Goal: Complete application form: Complete application form

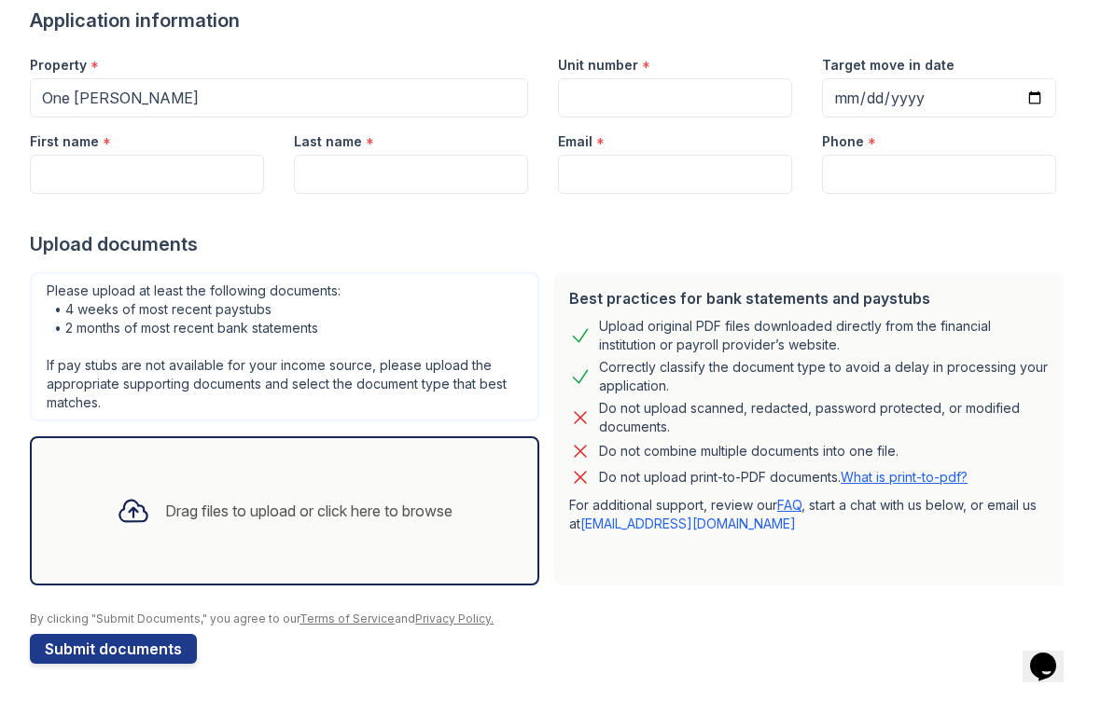
scroll to position [149, 0]
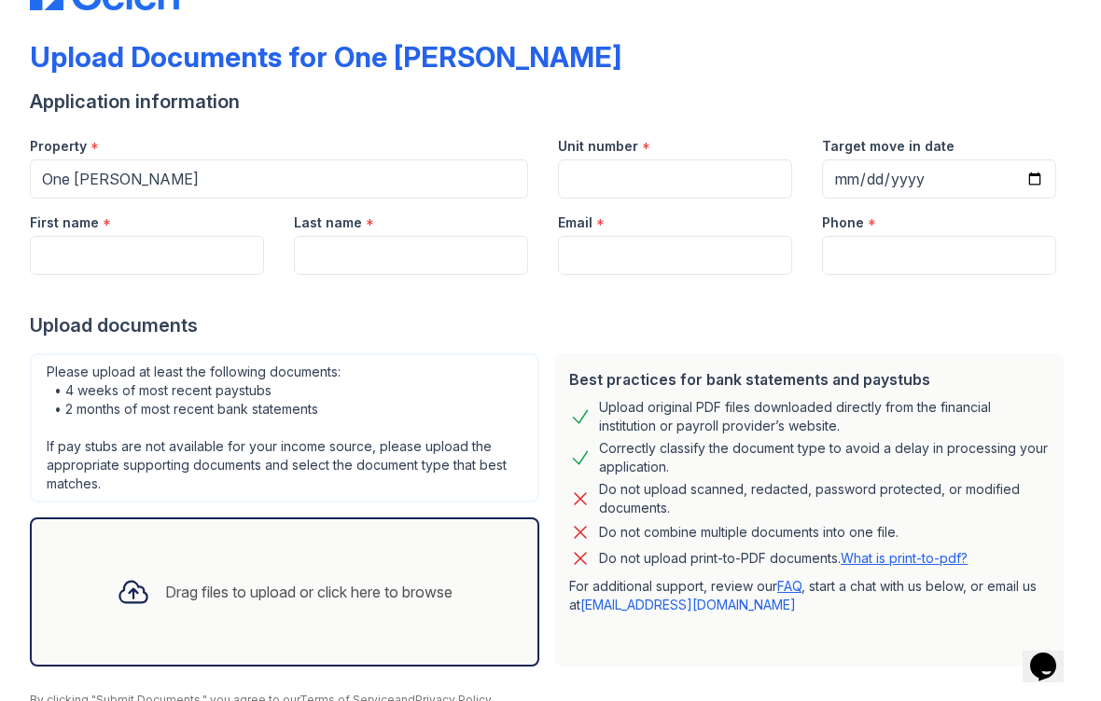
scroll to position [74, 0]
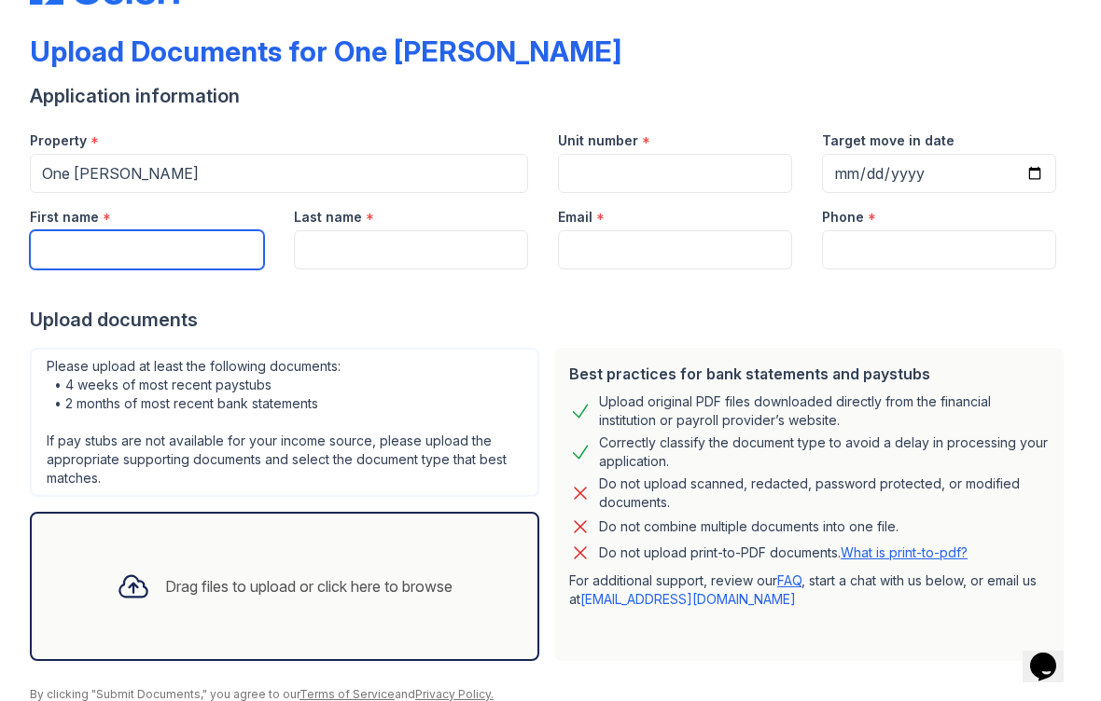
click at [111, 258] on input "First name" at bounding box center [147, 249] width 234 height 39
type input "Saghar"
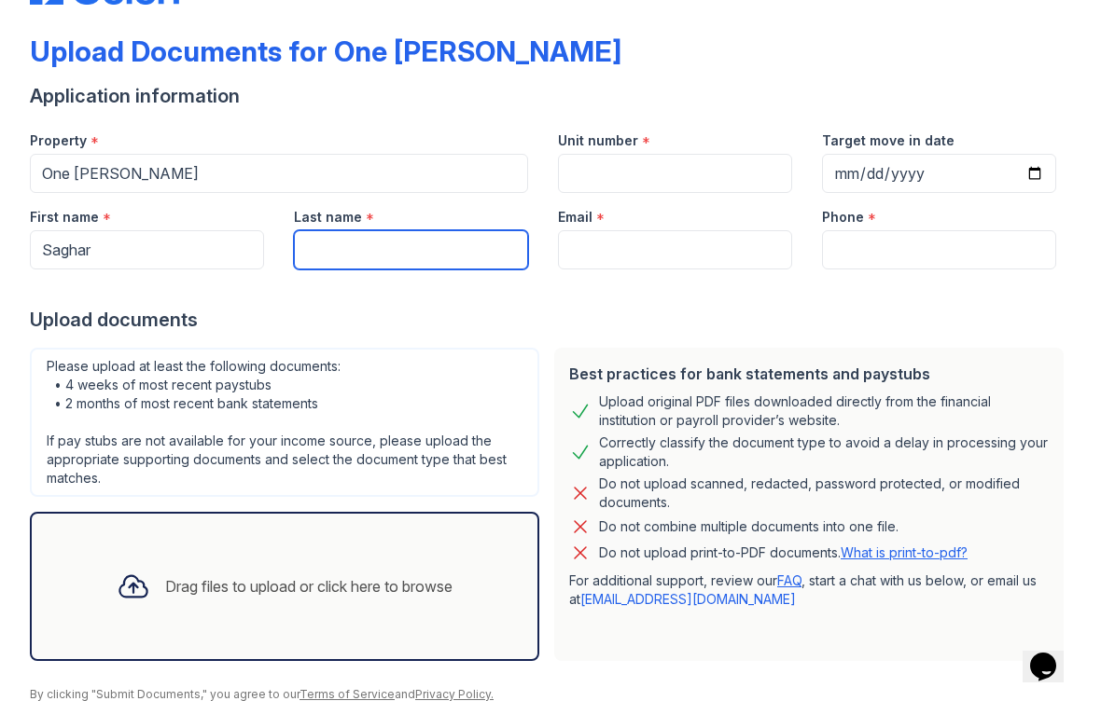
click at [315, 256] on input "Last name" at bounding box center [411, 249] width 234 height 39
type input "Kalantari"
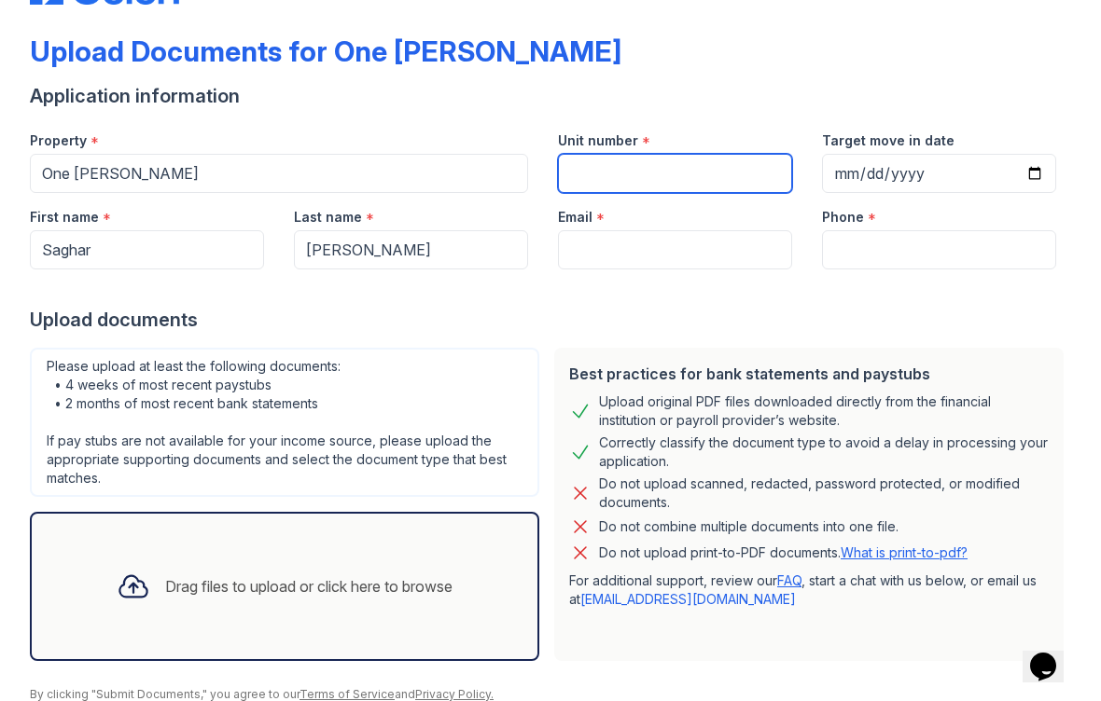
click at [604, 173] on input "Unit number" at bounding box center [675, 173] width 234 height 39
type input "513"
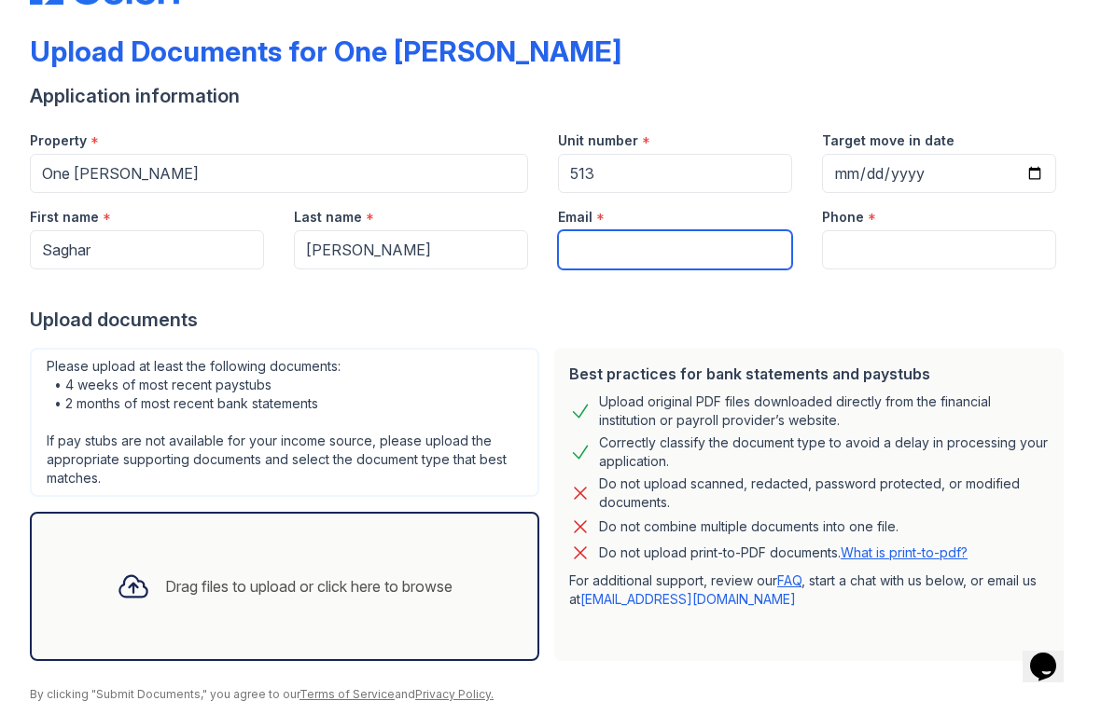
click at [597, 254] on input "Email" at bounding box center [675, 249] width 234 height 39
type input "[EMAIL_ADDRESS][DOMAIN_NAME]"
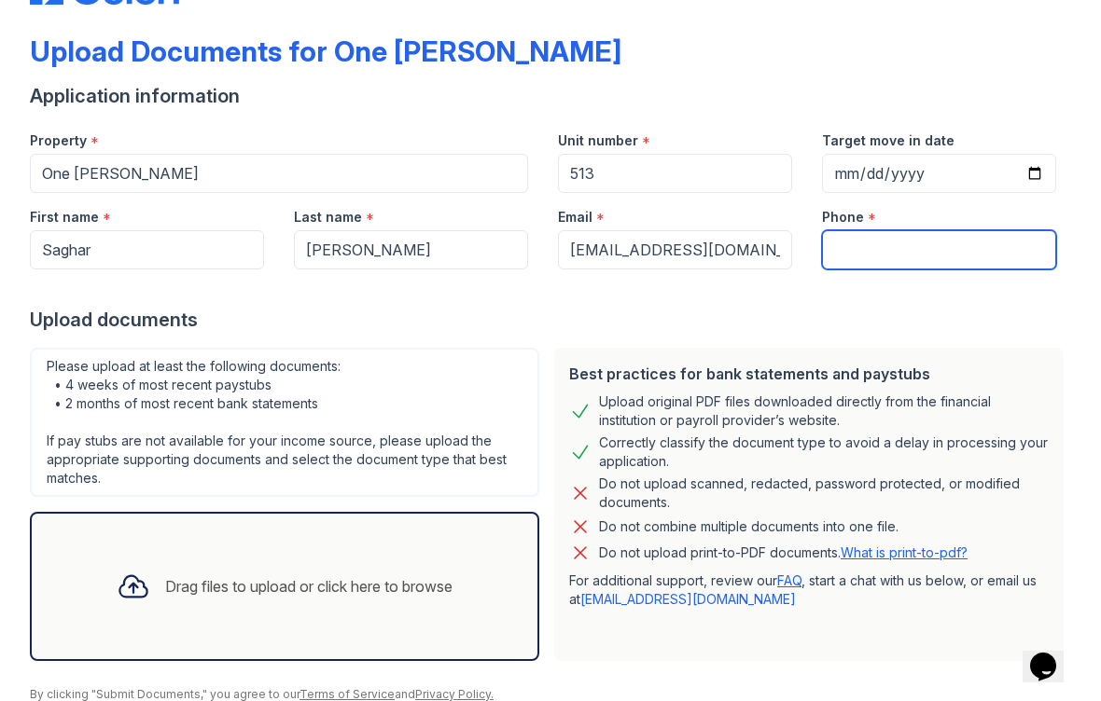
click at [862, 253] on input "Phone" at bounding box center [939, 249] width 234 height 39
type input "6479975656"
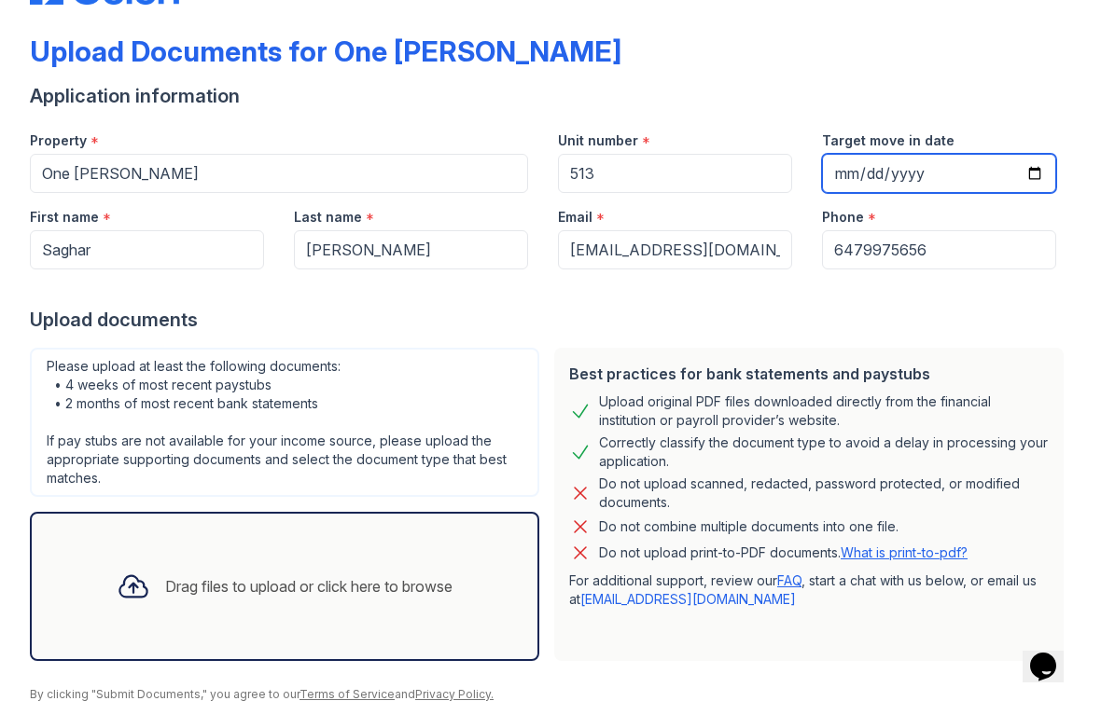
click at [860, 182] on input "Target move in date" at bounding box center [939, 173] width 234 height 39
type input "[DATE]"
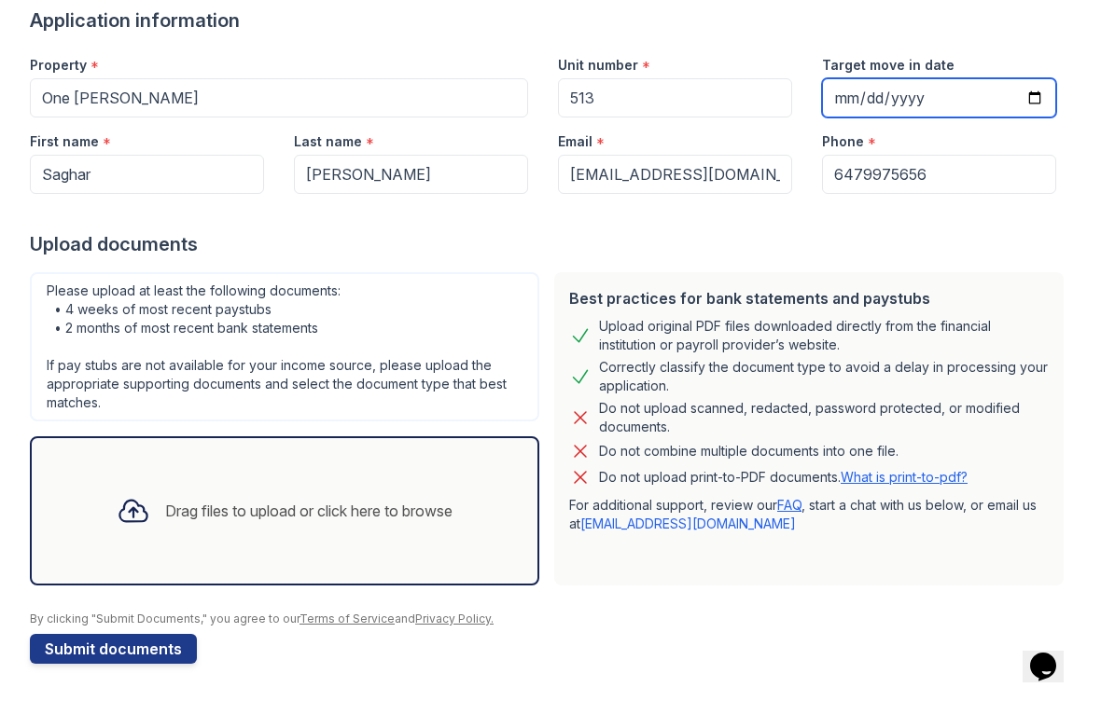
scroll to position [149, 0]
click at [127, 530] on div at bounding box center [133, 511] width 48 height 48
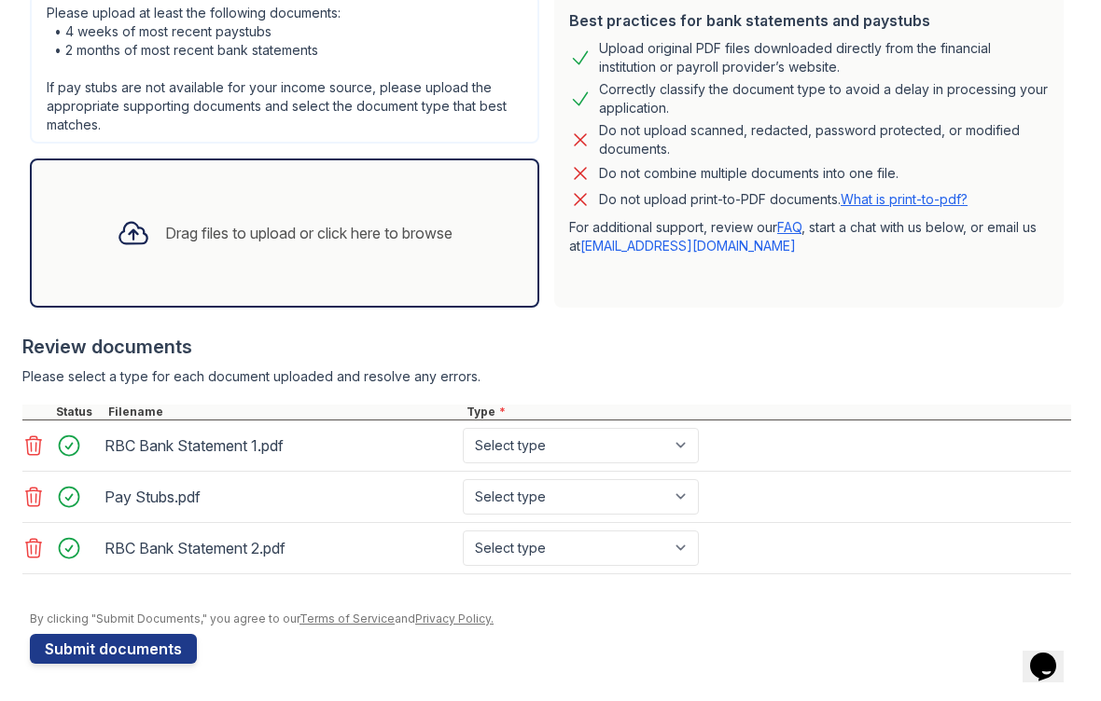
scroll to position [427, 0]
click at [159, 446] on div "RBC Bank Statement 1.pdf" at bounding box center [279, 446] width 351 height 30
click at [479, 442] on select "Select type Paystub Bank Statement Offer Letter Tax Documents Benefit Award Let…" at bounding box center [581, 445] width 236 height 35
select select "bank_statement"
click at [503, 493] on select "Select type Paystub Bank Statement Offer Letter Tax Documents Benefit Award Let…" at bounding box center [581, 496] width 236 height 35
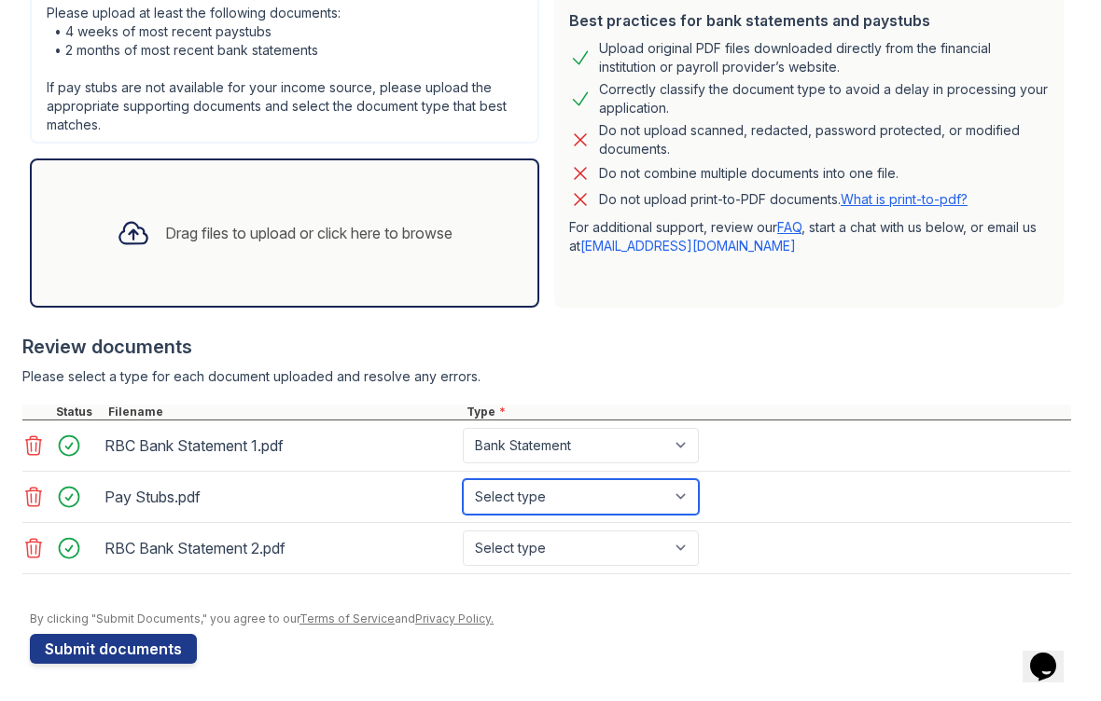
select select "paystub"
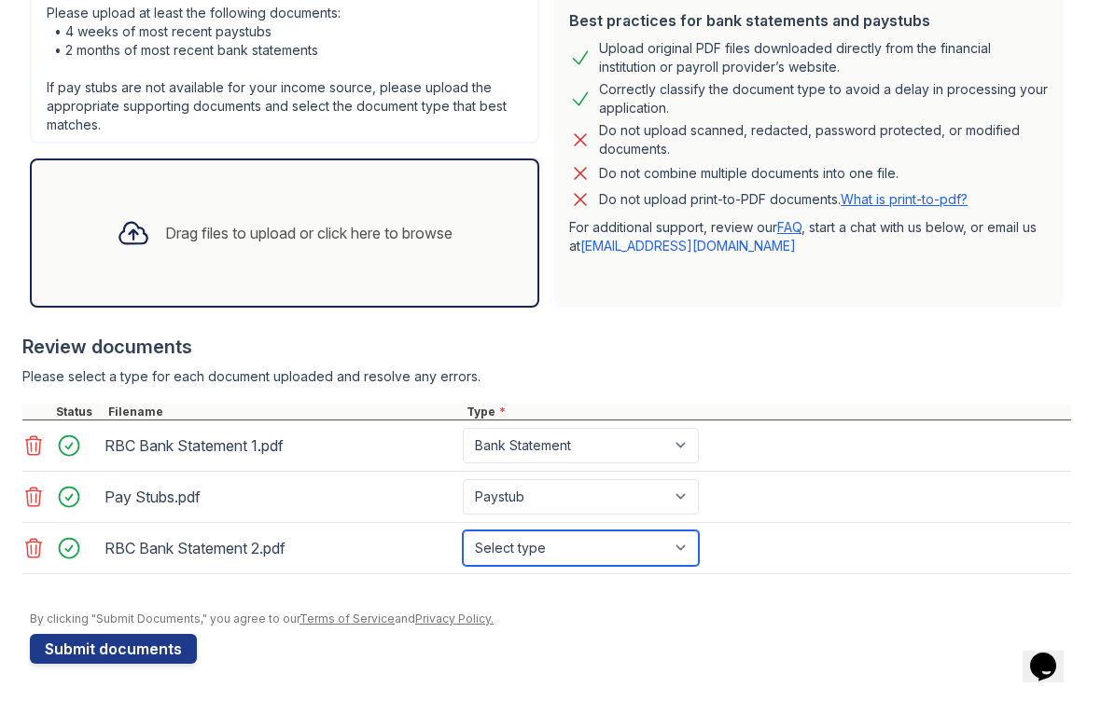
click at [494, 553] on select "Select type Paystub Bank Statement Offer Letter Tax Documents Benefit Award Let…" at bounding box center [581, 548] width 236 height 35
select select "bank_statement"
click at [76, 644] on button "Submit documents" at bounding box center [113, 649] width 167 height 30
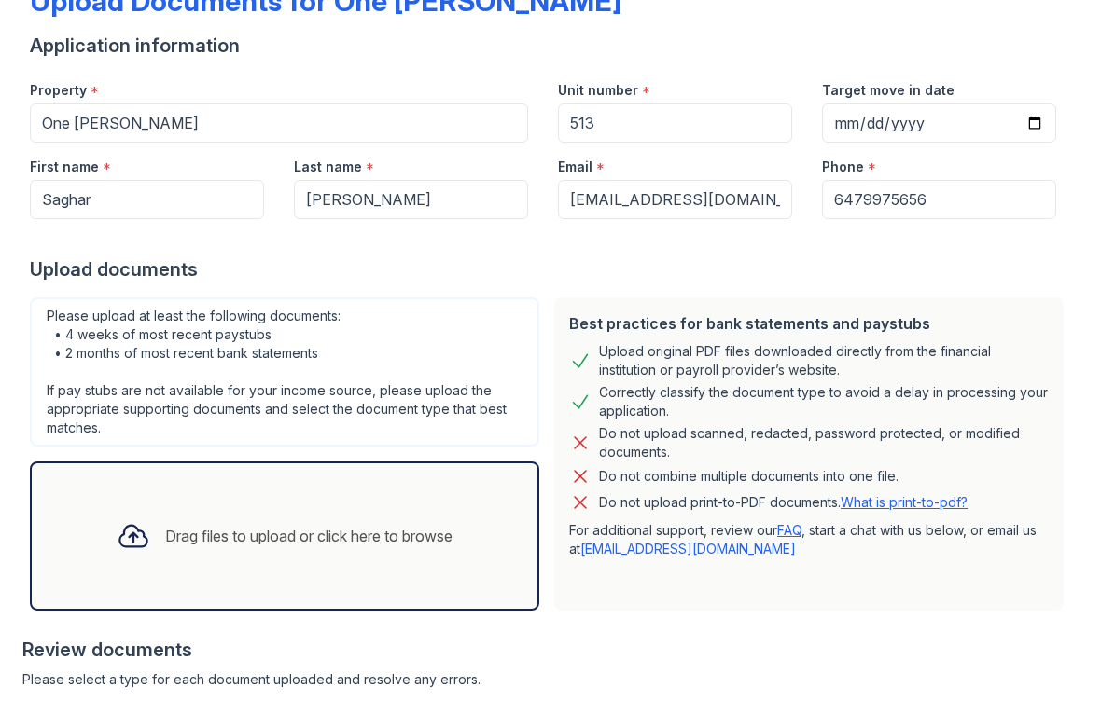
scroll to position [0, 0]
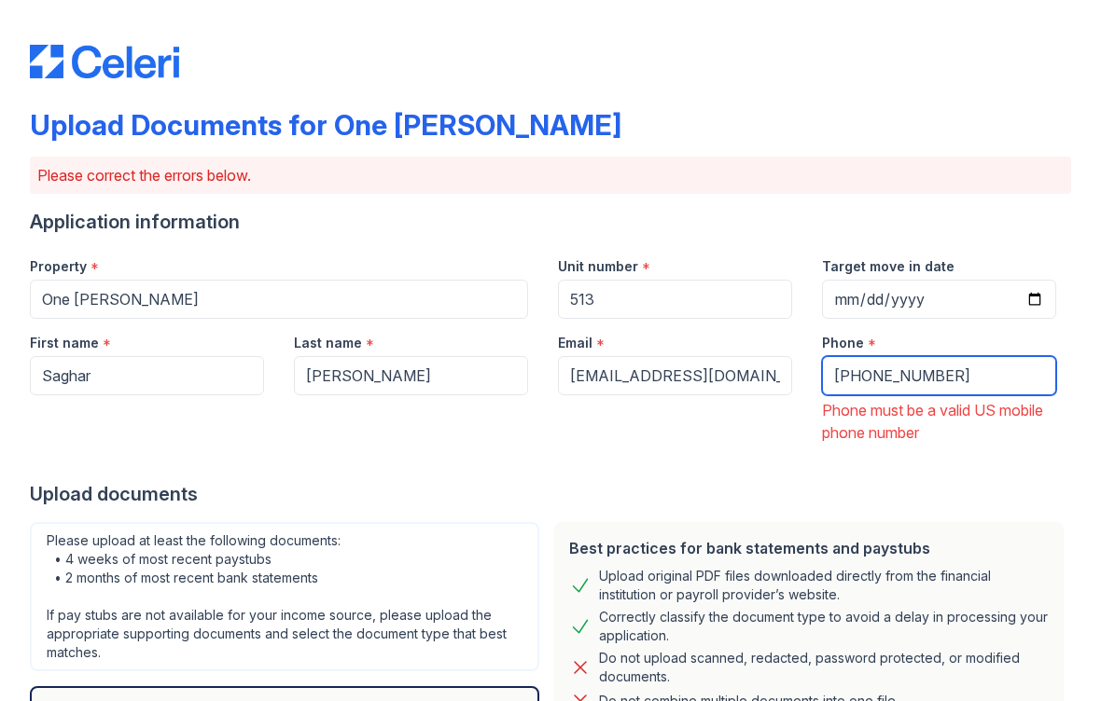
click at [846, 372] on input "+6479975656" at bounding box center [939, 375] width 234 height 39
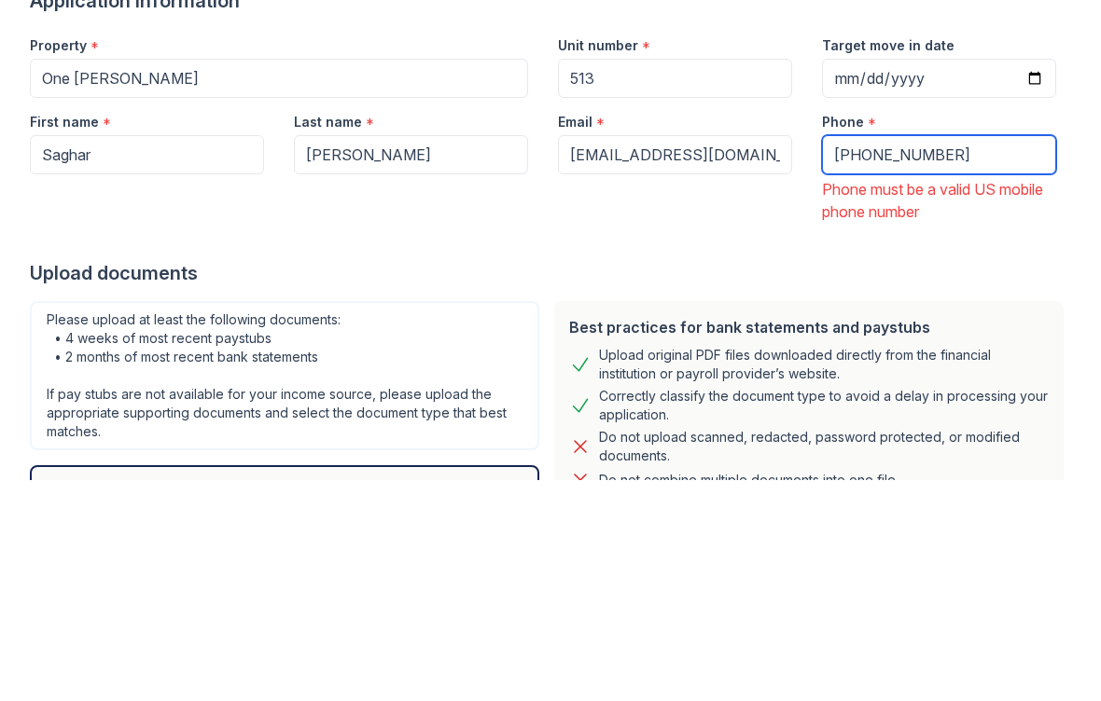
type input "+1 6479975656"
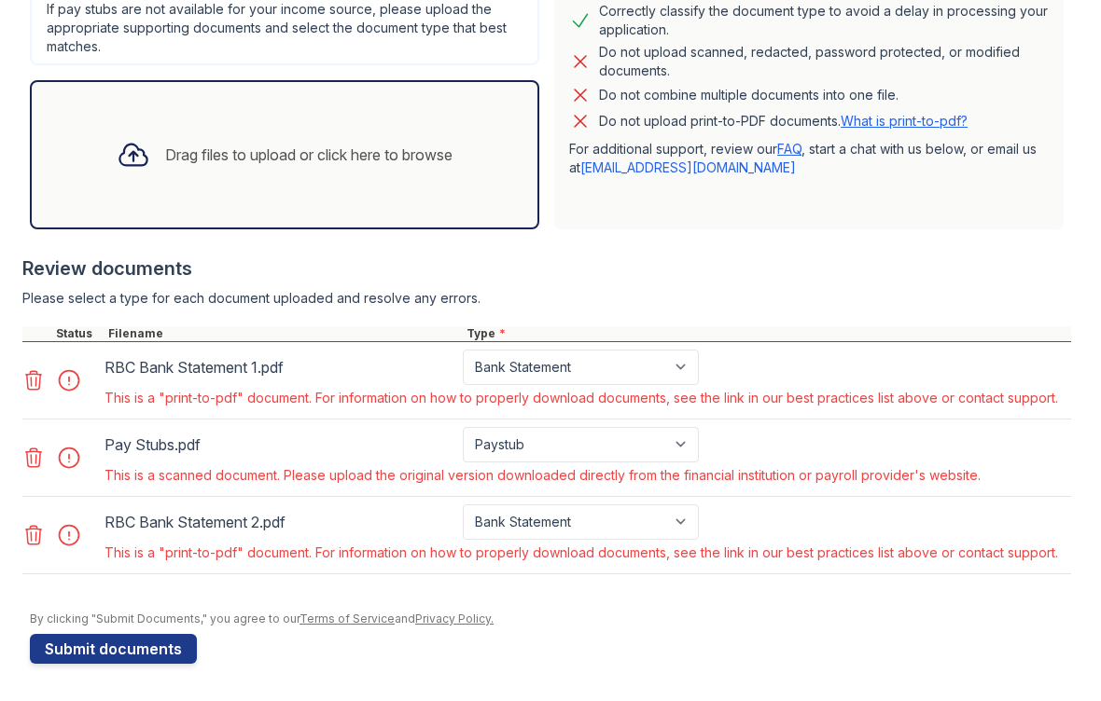
scroll to position [558, 0]
click at [952, 116] on link "What is print-to-pdf?" at bounding box center [903, 121] width 127 height 16
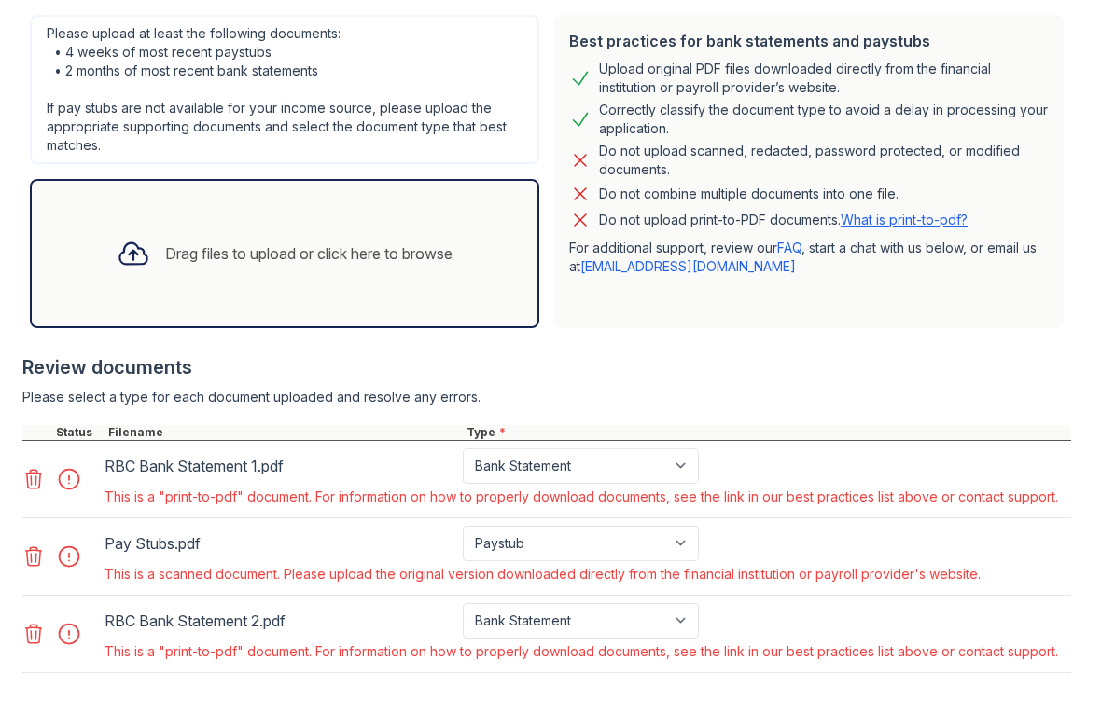
scroll to position [480, 0]
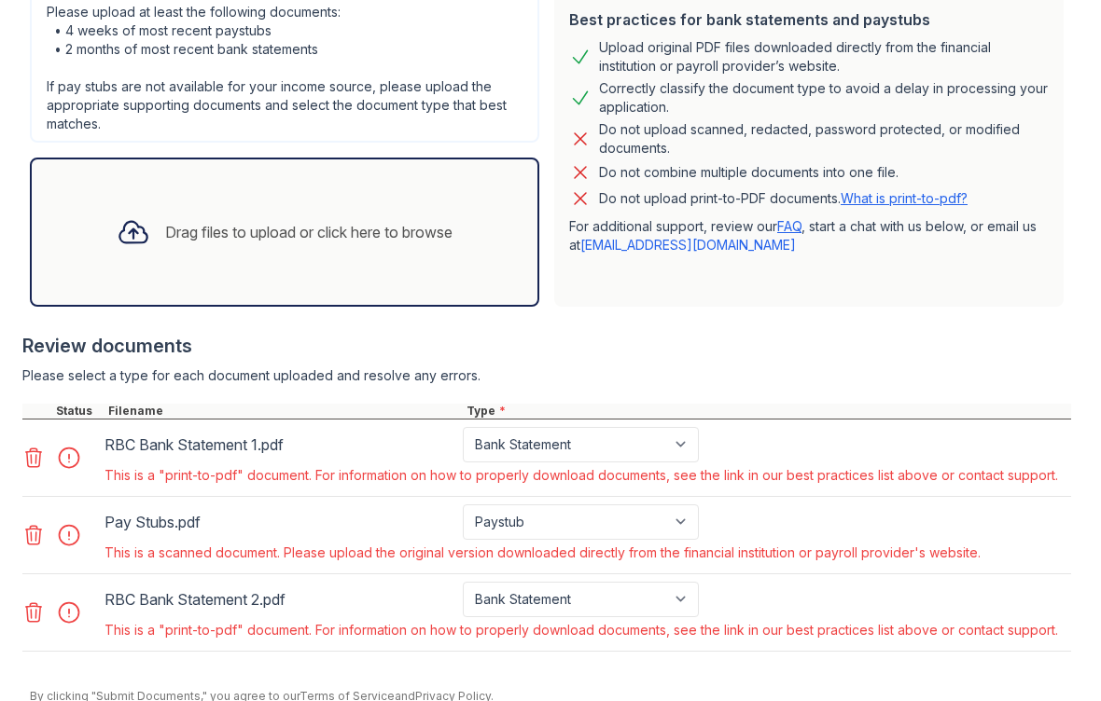
click at [862, 198] on link "What is print-to-pdf?" at bounding box center [903, 198] width 127 height 16
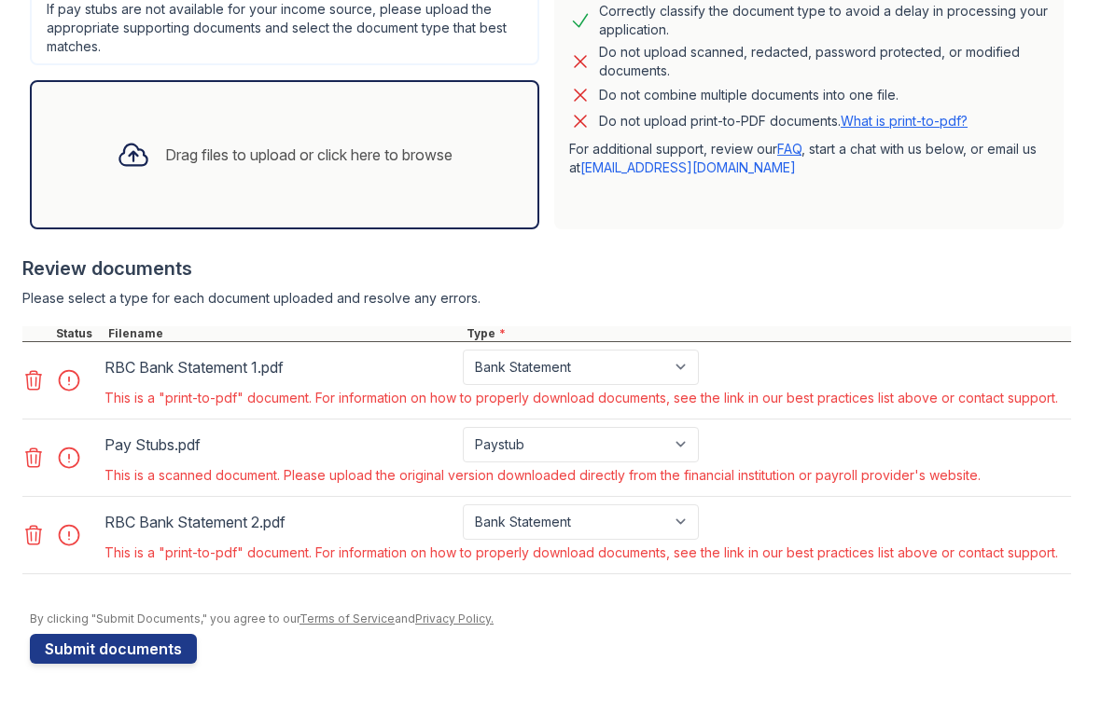
scroll to position [558, 0]
click at [566, 454] on select "Paystub Bank Statement Offer Letter Tax Documents Benefit Award Letter Investme…" at bounding box center [581, 444] width 236 height 35
select select "other"
click at [496, 367] on select "Paystub Bank Statement Offer Letter Tax Documents Benefit Award Letter Investme…" at bounding box center [581, 367] width 236 height 35
select select "other"
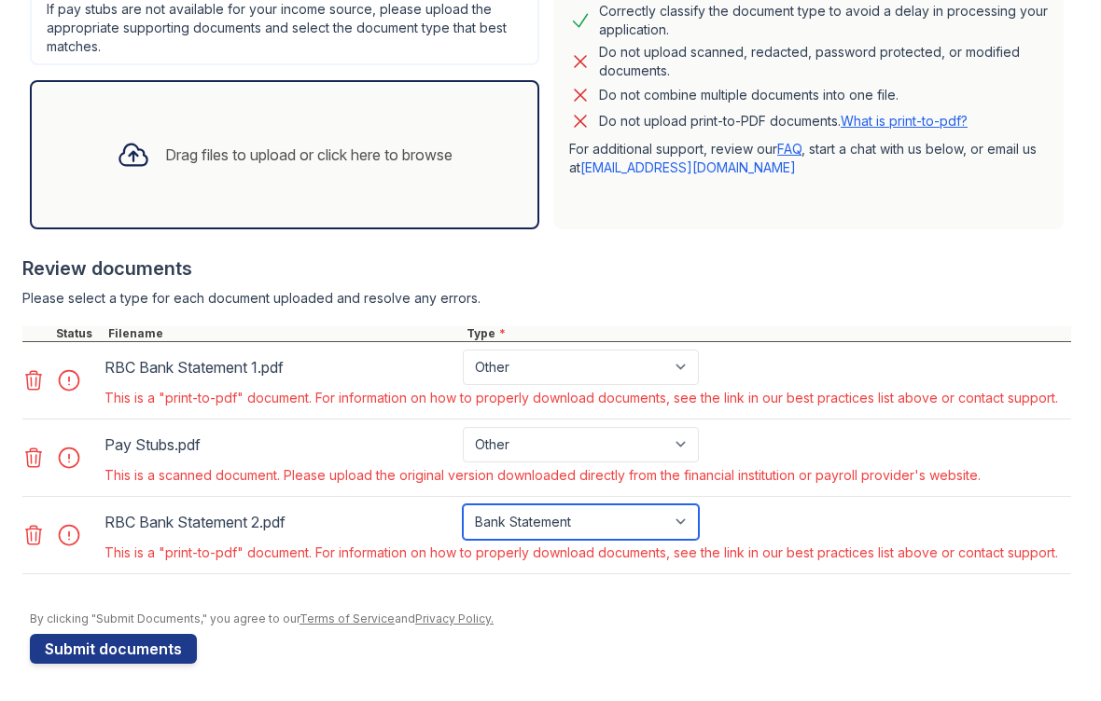
click at [588, 532] on select "Paystub Bank Statement Offer Letter Tax Documents Benefit Award Letter Investme…" at bounding box center [581, 522] width 236 height 35
select select "other"
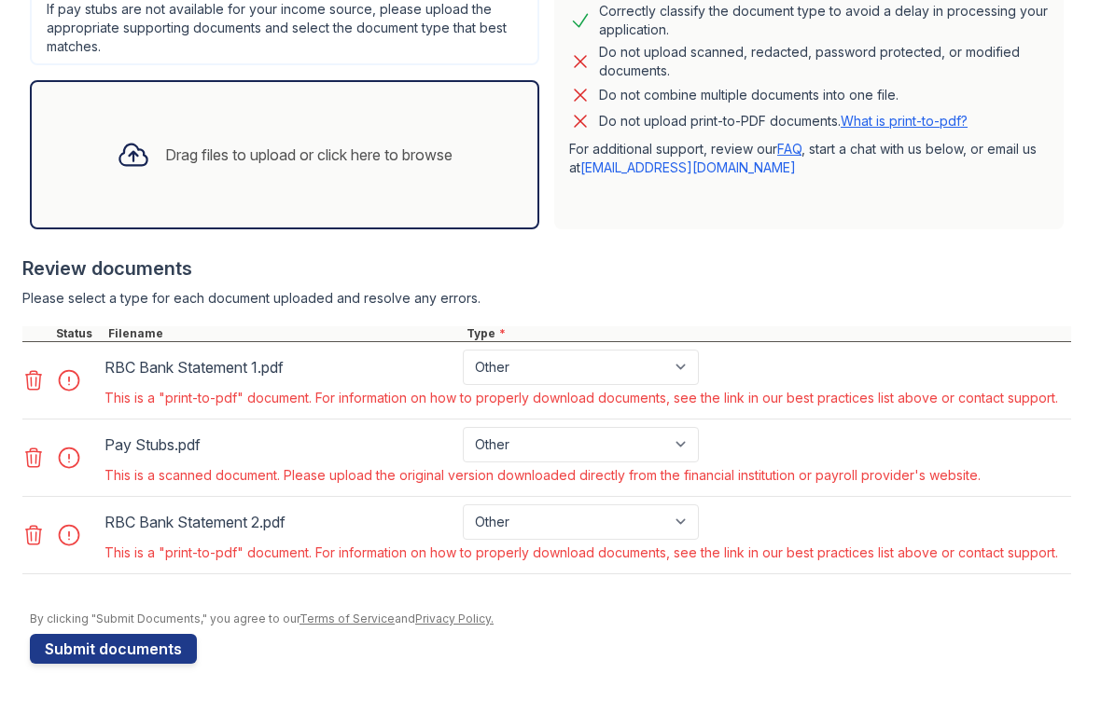
click at [109, 645] on button "Submit documents" at bounding box center [113, 649] width 167 height 30
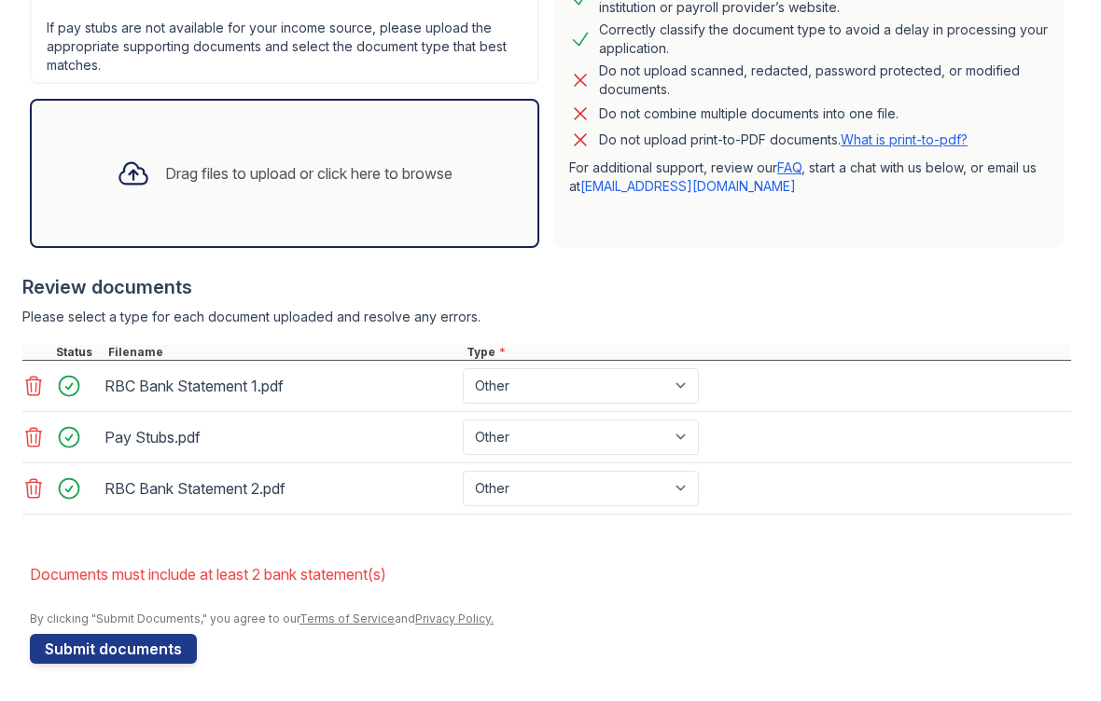
scroll to position [539, 0]
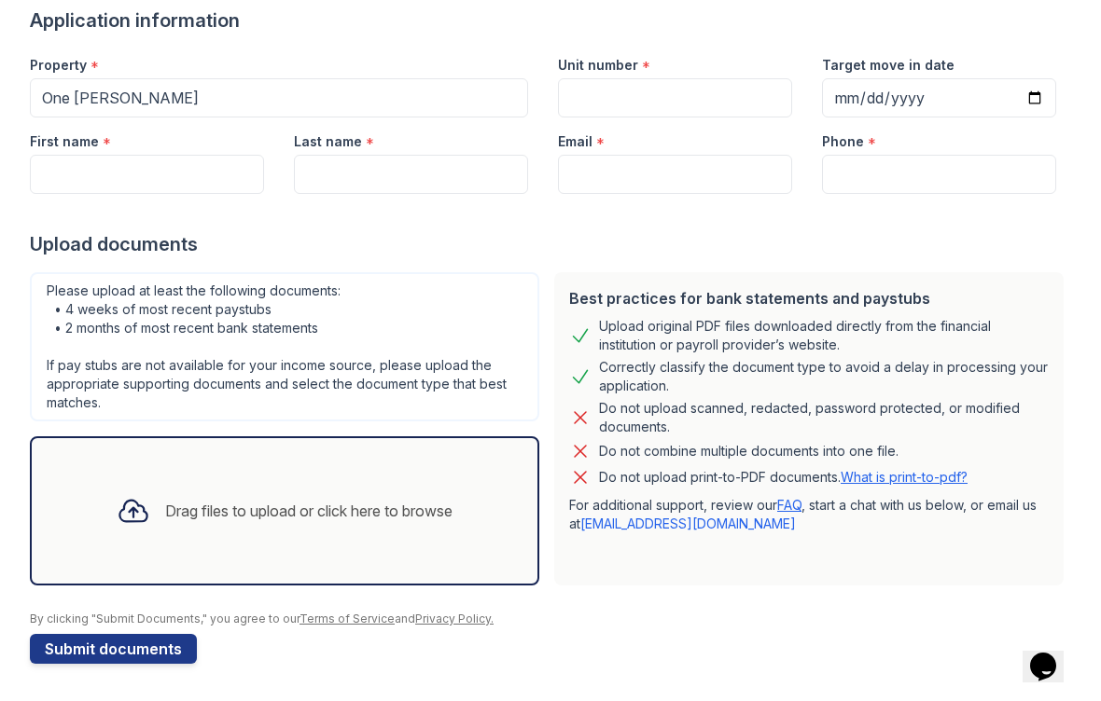
scroll to position [149, 0]
click at [121, 171] on input "First name" at bounding box center [147, 174] width 234 height 39
type input "Saghi"
click at [331, 175] on input "Last name" at bounding box center [411, 174] width 234 height 39
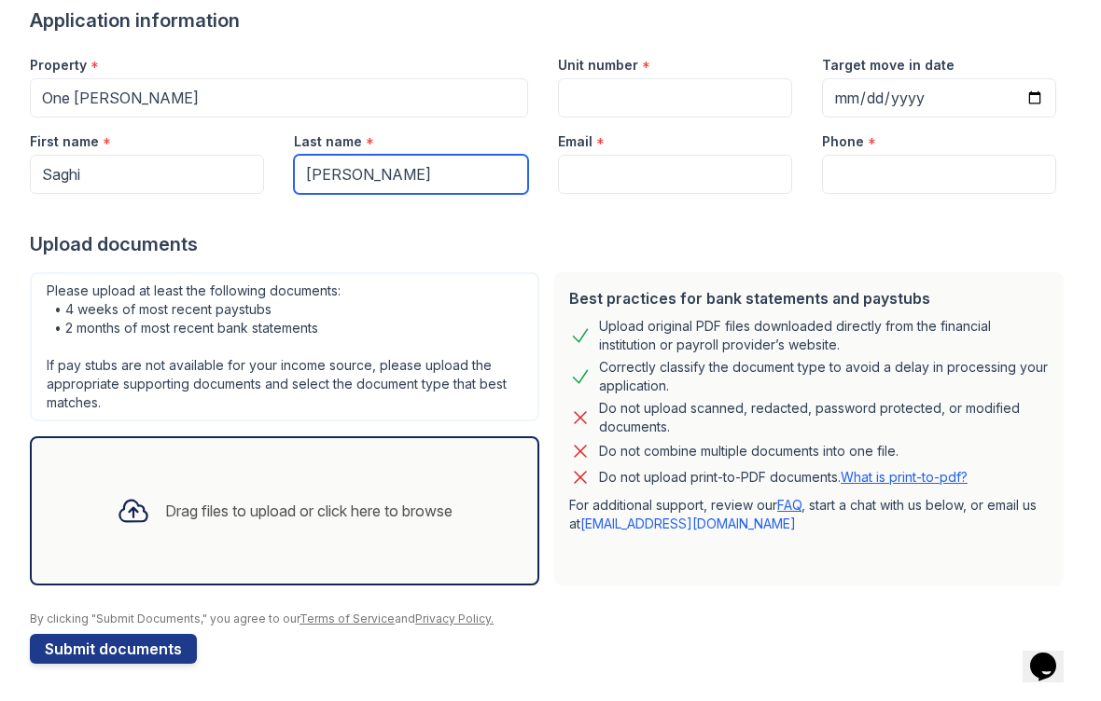
type input "Nayer-Nouri"
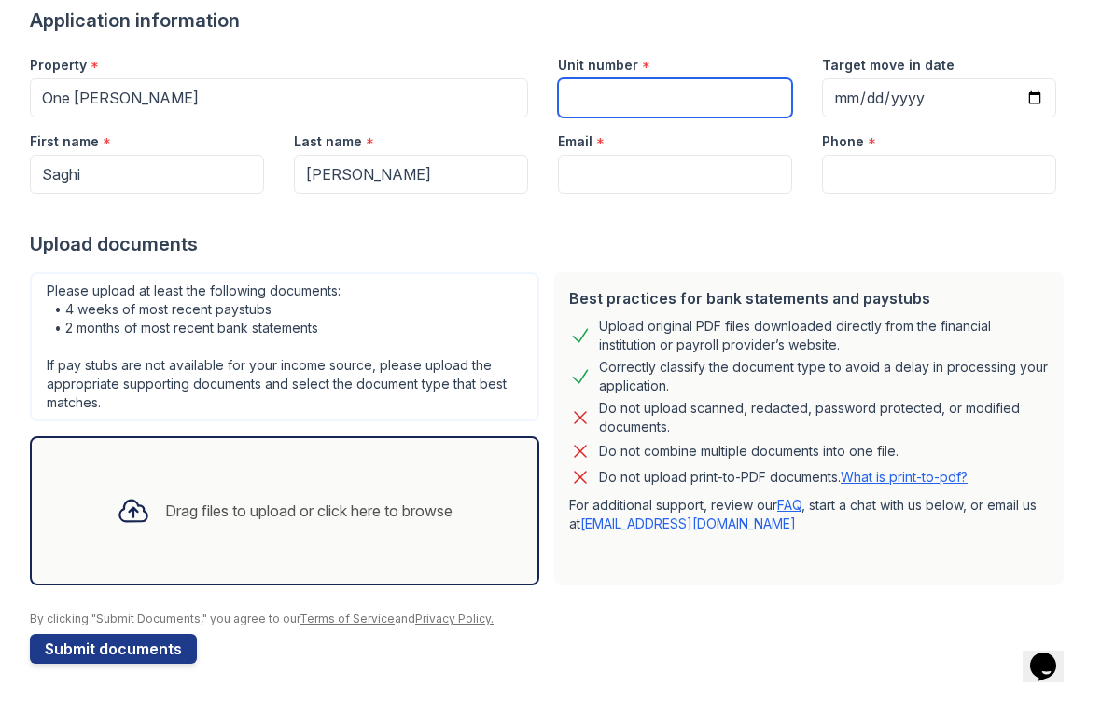
click at [732, 92] on input "Unit number" at bounding box center [675, 97] width 234 height 39
type input "513"
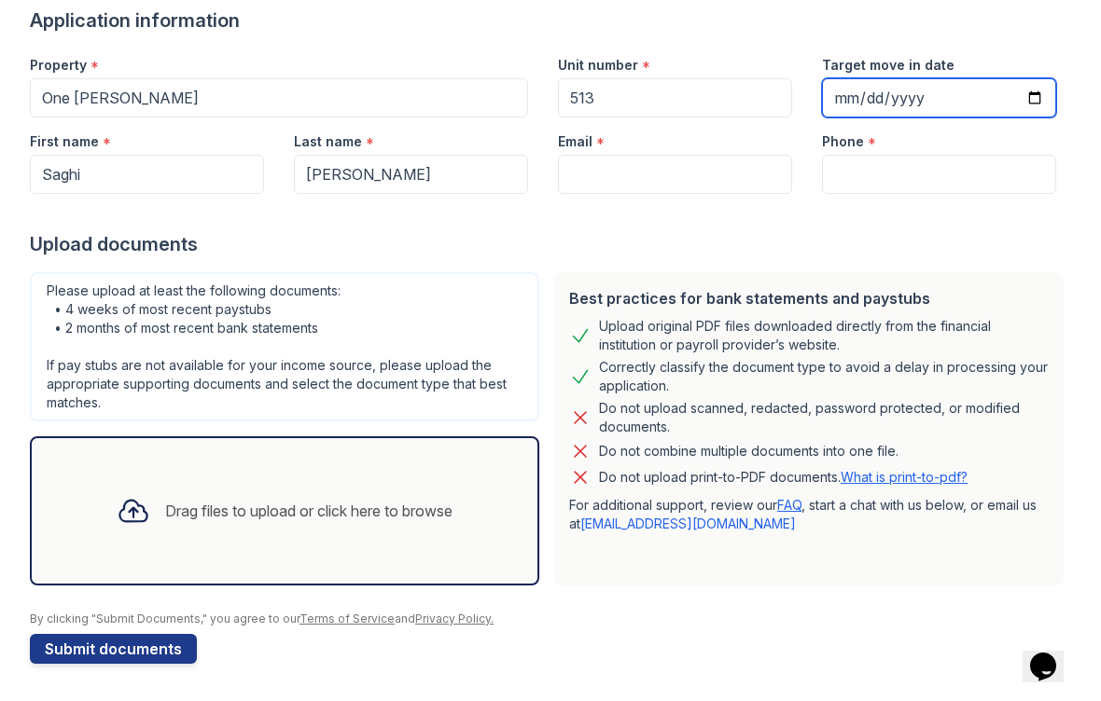
click at [922, 104] on input "Target move in date" at bounding box center [939, 97] width 234 height 39
type input "2025-09-29"
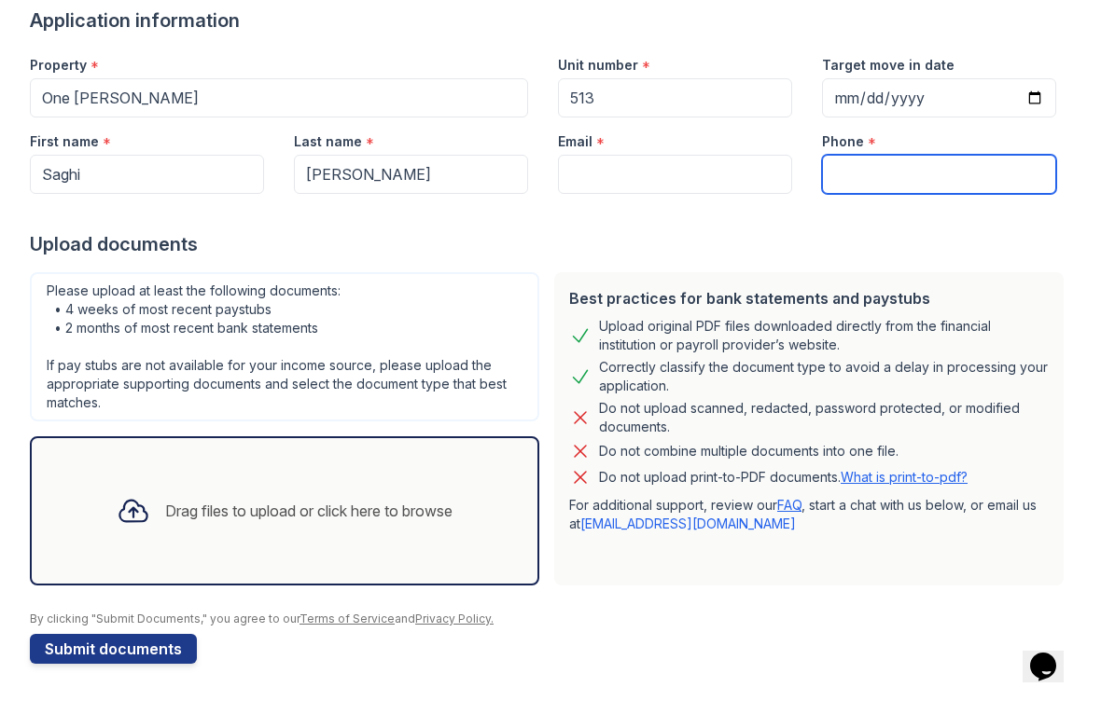
click at [918, 187] on input "Phone" at bounding box center [939, 174] width 234 height 39
click at [829, 168] on input "6478670051" at bounding box center [939, 174] width 234 height 39
type input "6478670051"
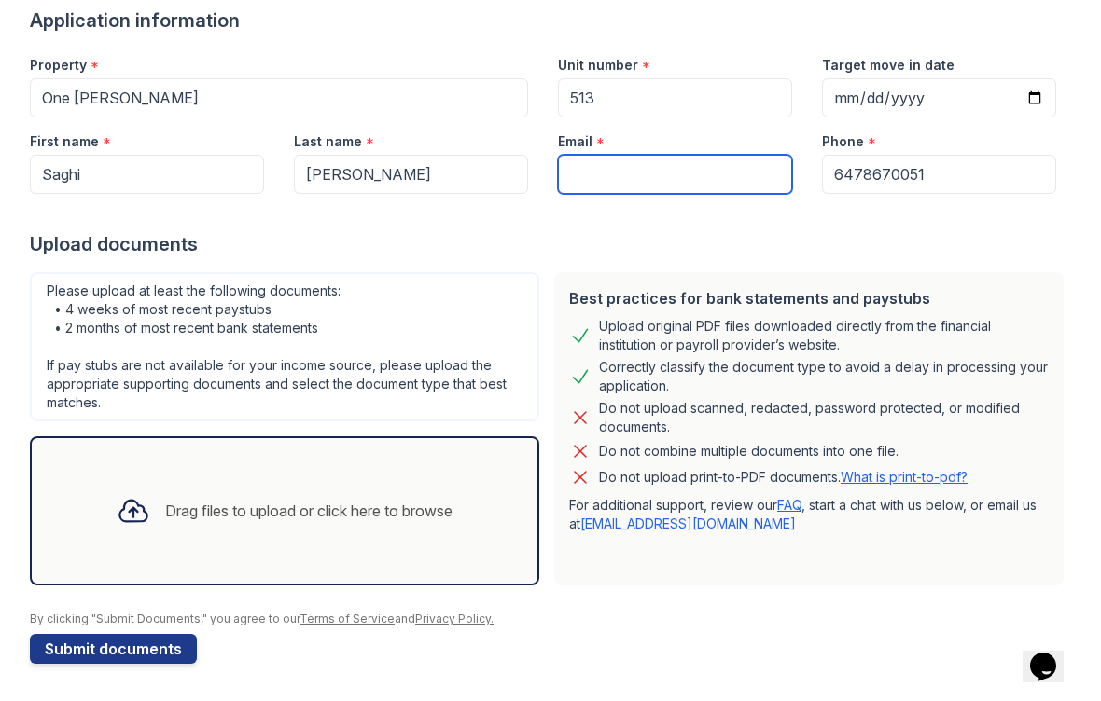
click at [587, 165] on input "Email" at bounding box center [675, 174] width 234 height 39
type input "saghinouri@ymail.com"
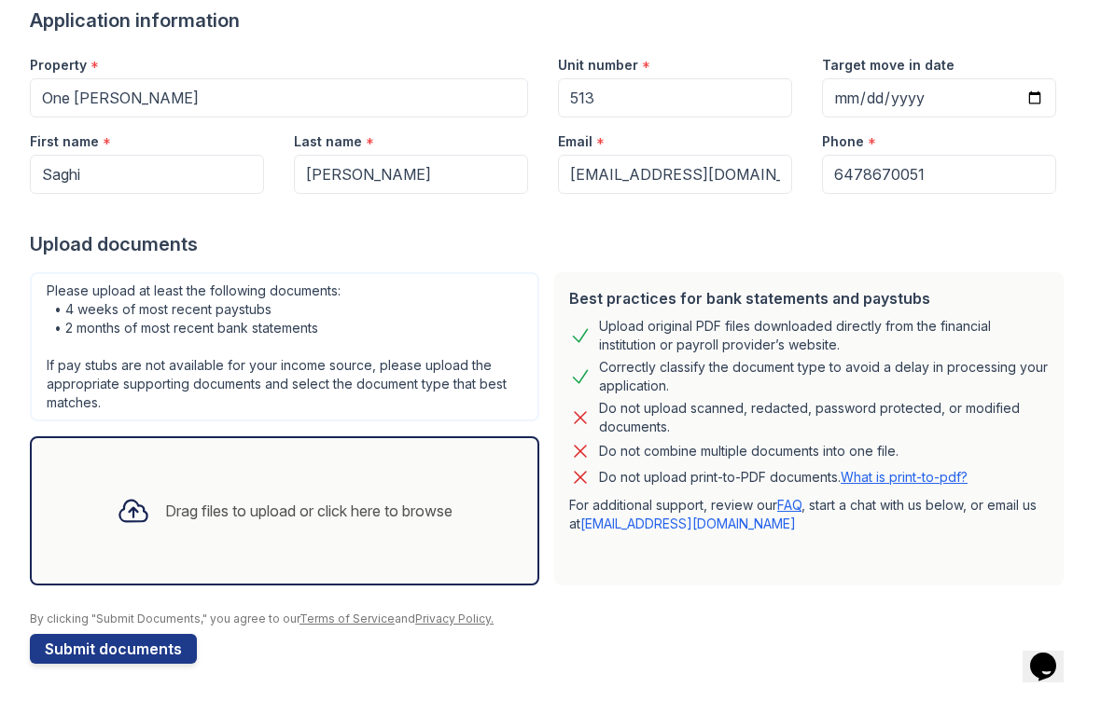
click at [132, 518] on icon at bounding box center [134, 511] width 34 height 34
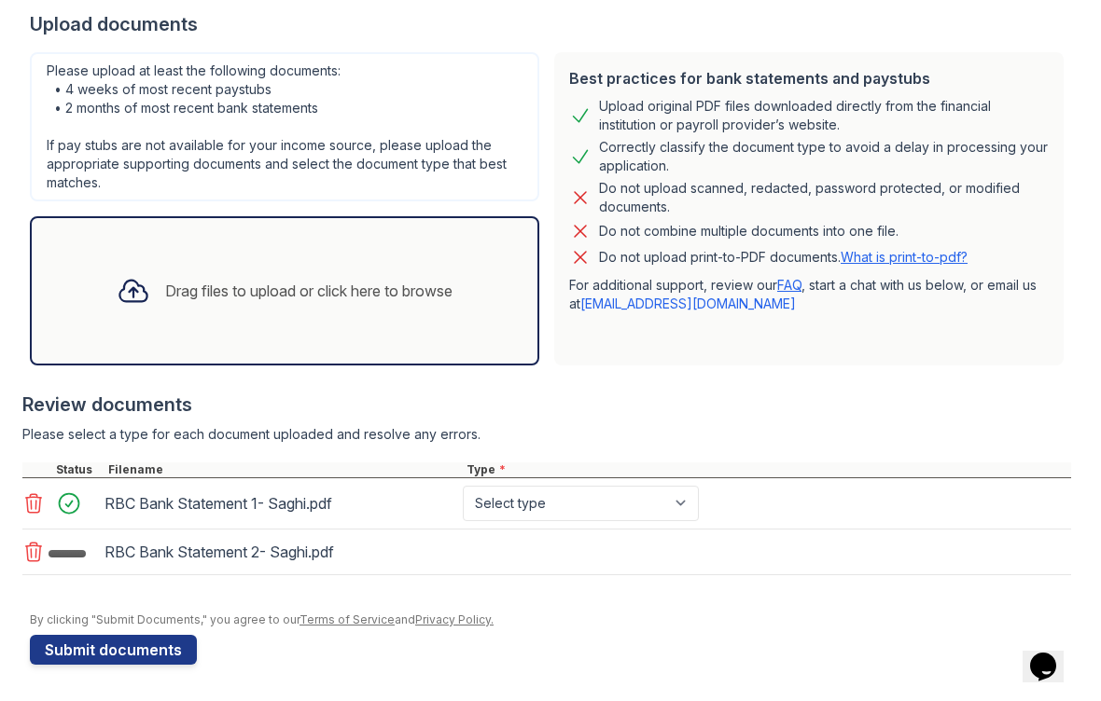
scroll to position [367, 0]
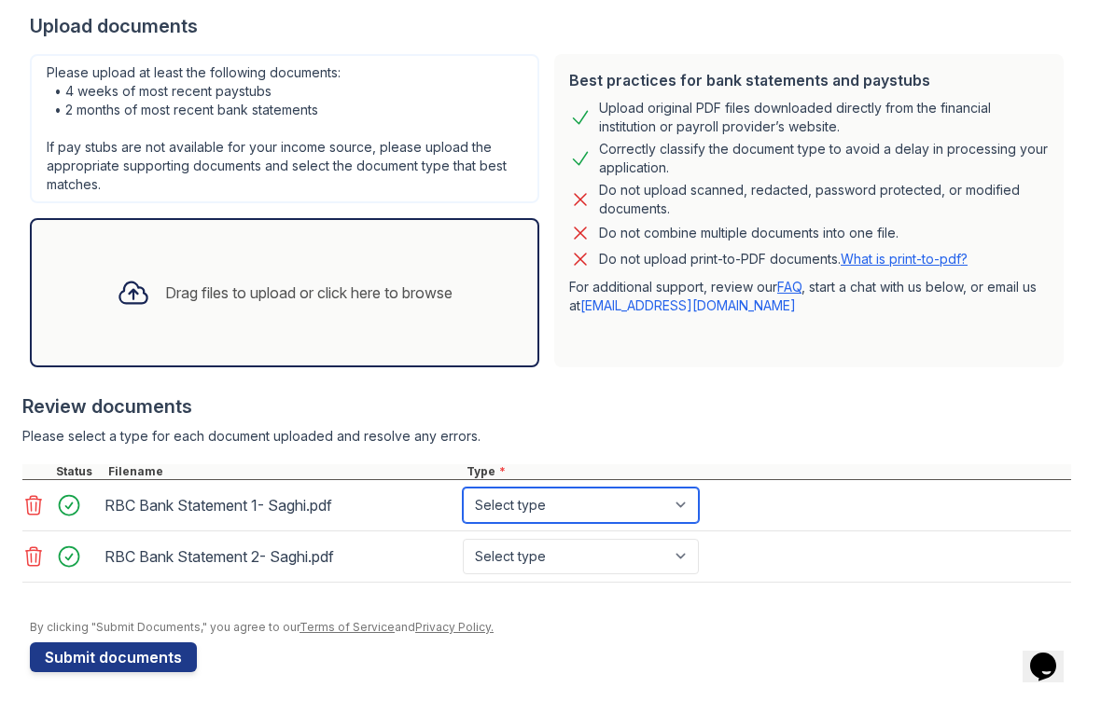
click at [516, 495] on select "Select type Paystub Bank Statement Offer Letter Tax Documents Benefit Award Let…" at bounding box center [581, 505] width 236 height 35
select select "bank_statement"
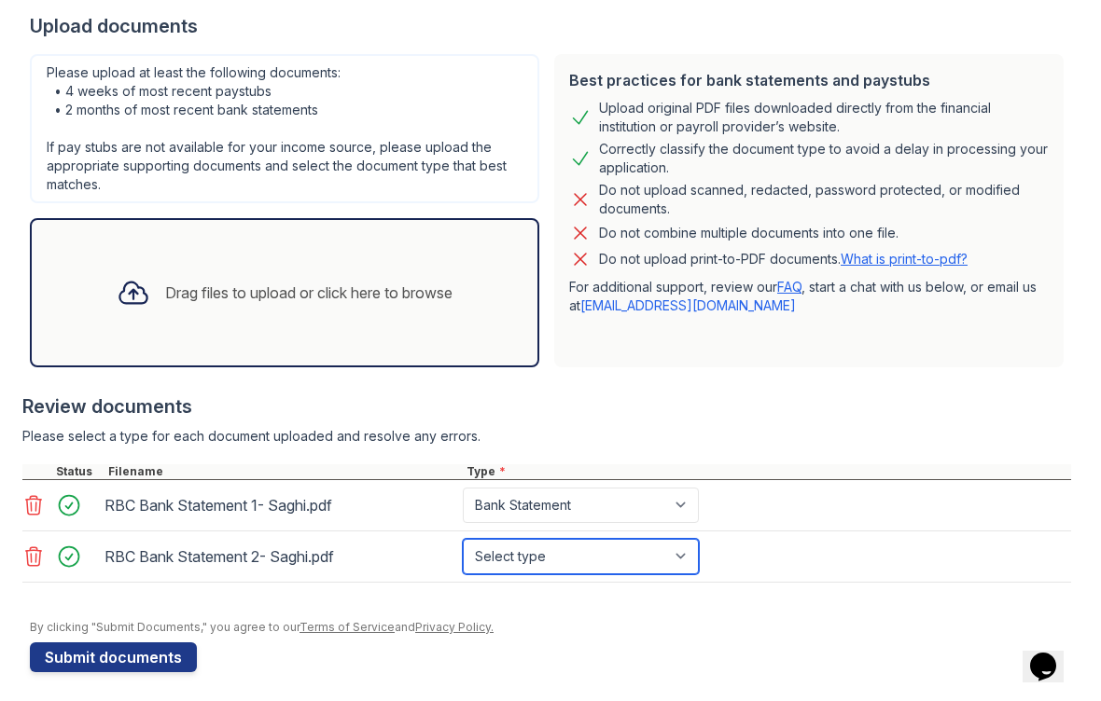
click at [507, 557] on select "Select type Paystub Bank Statement Offer Letter Tax Documents Benefit Award Let…" at bounding box center [581, 556] width 236 height 35
select select "bank_statement"
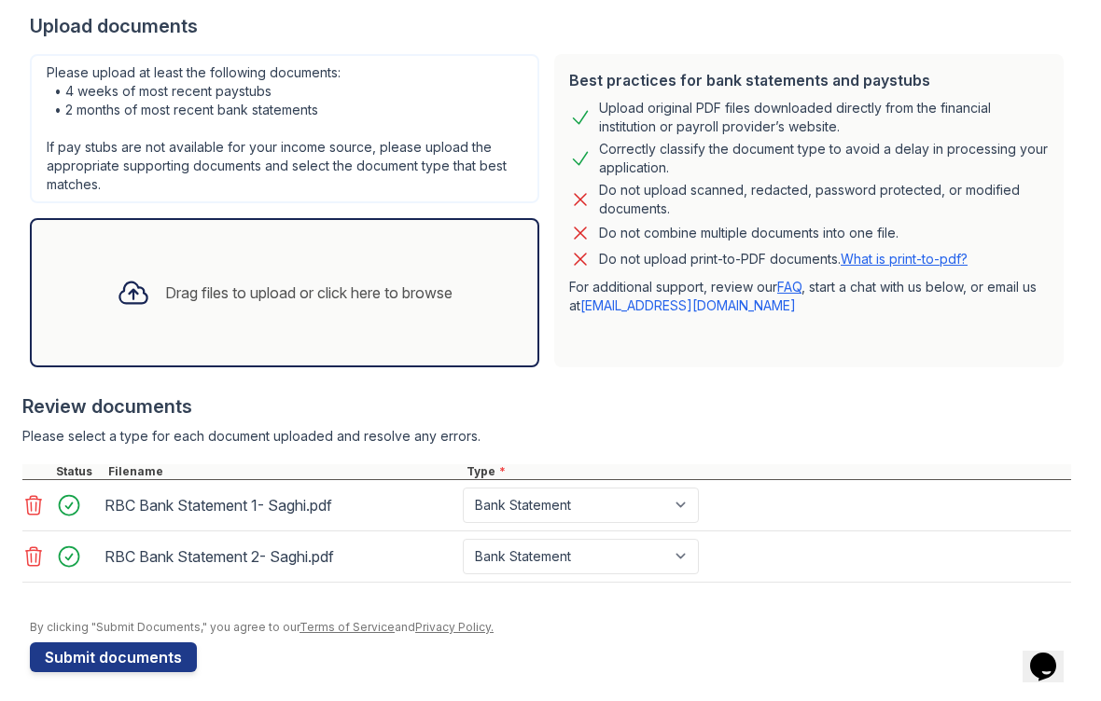
click at [67, 660] on button "Submit documents" at bounding box center [113, 658] width 167 height 30
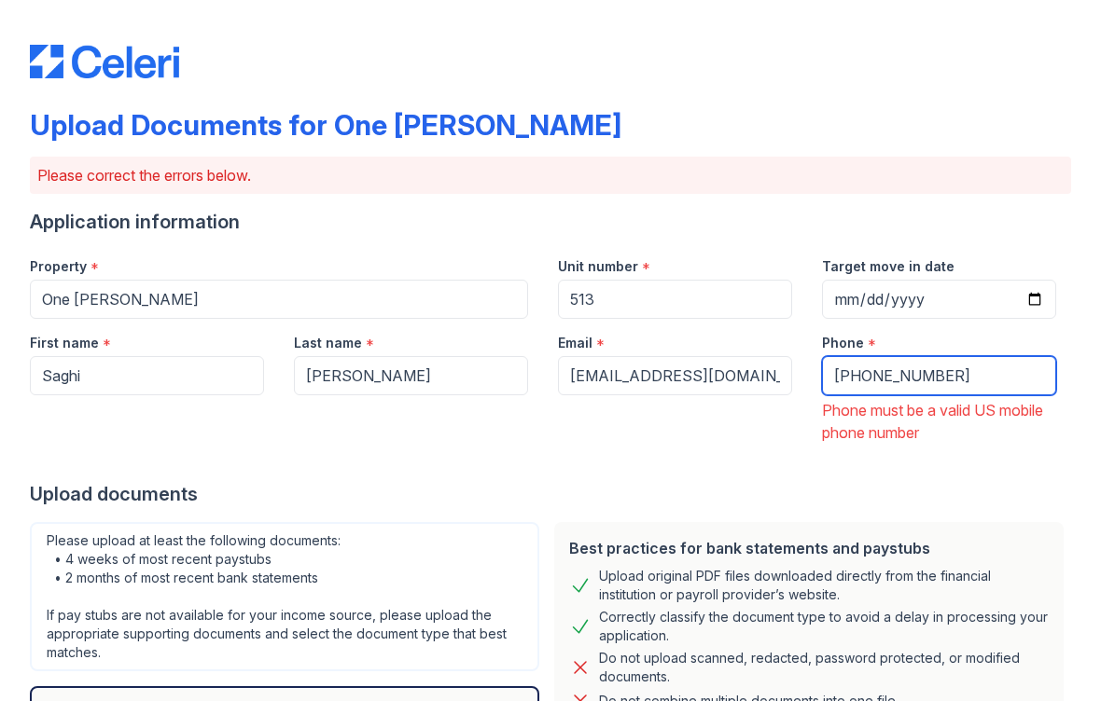
click at [842, 383] on input "+6478670051" at bounding box center [939, 375] width 234 height 39
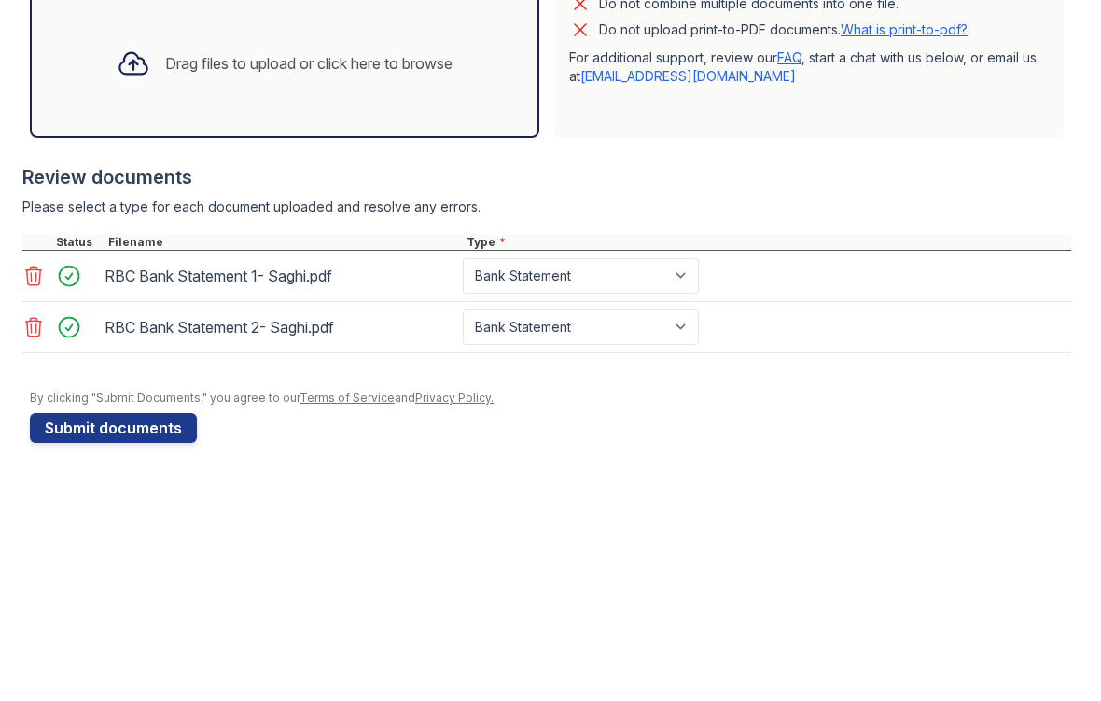
scroll to position [477, 0]
type input "+16478670051"
click at [67, 634] on button "Submit documents" at bounding box center [113, 649] width 167 height 30
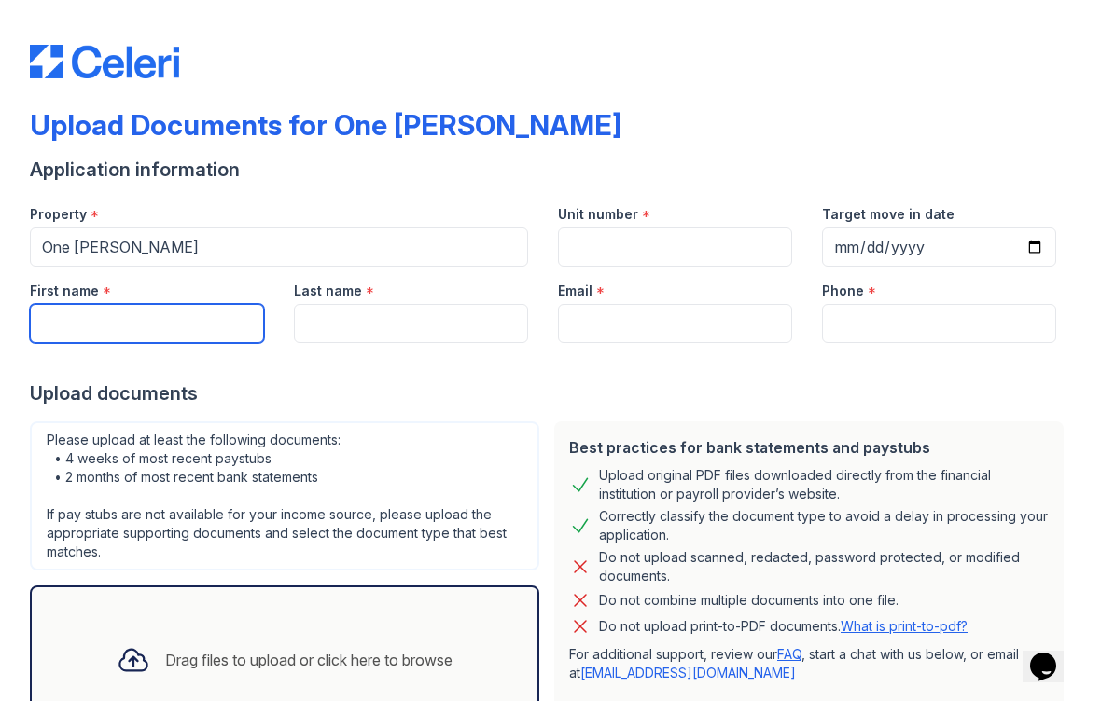
click at [83, 326] on input "First name" at bounding box center [147, 323] width 234 height 39
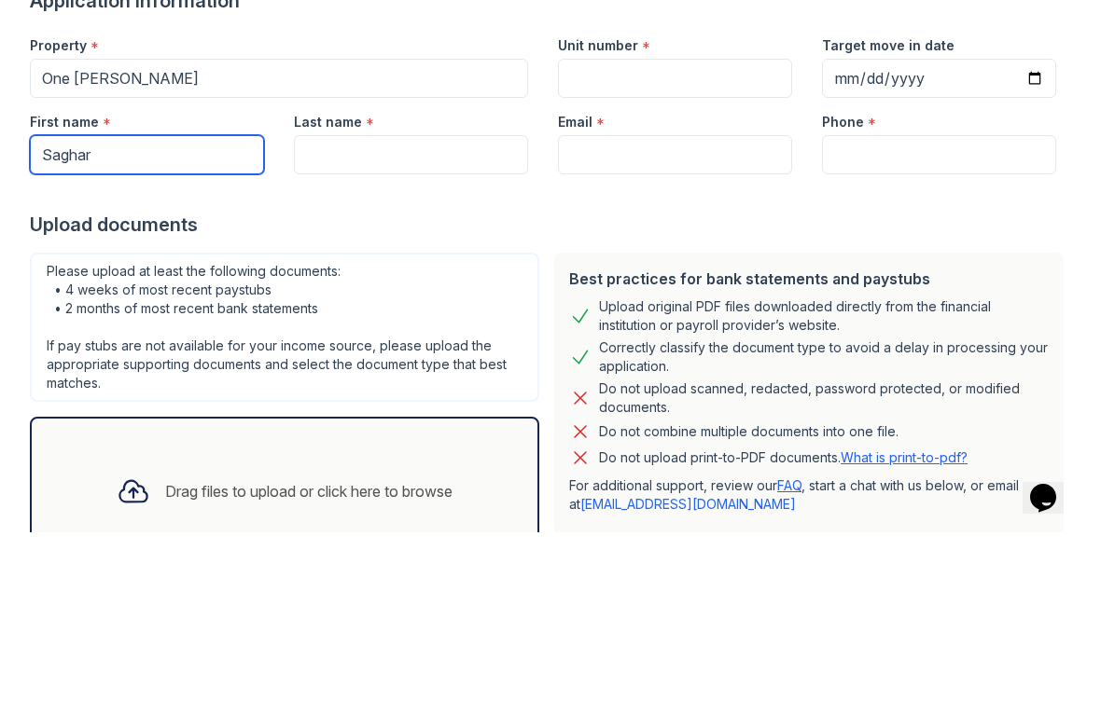
type input "Saghar"
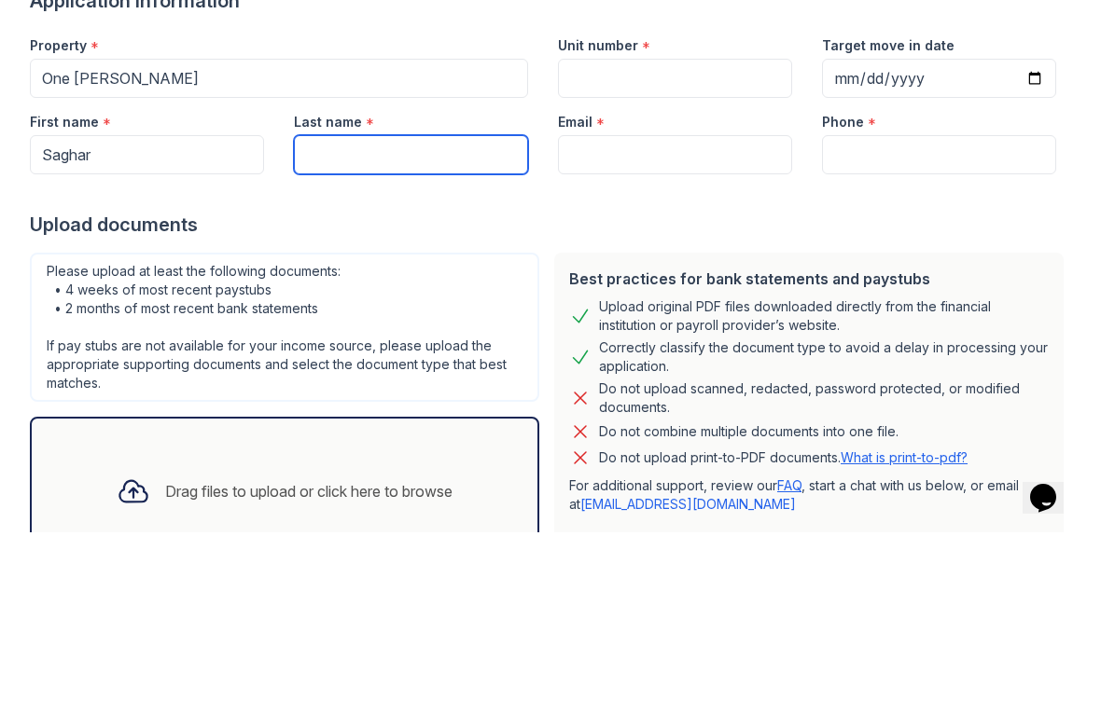
click at [395, 304] on input "Last name" at bounding box center [411, 323] width 234 height 39
type input "Kalantari"
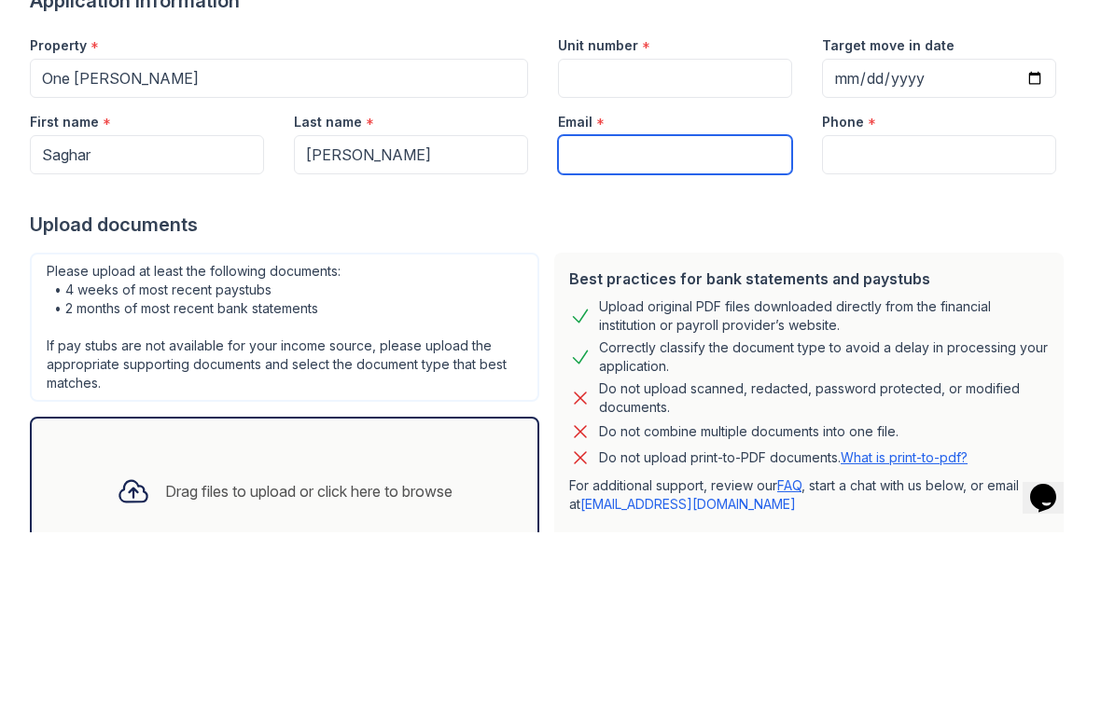
click at [605, 304] on input "Email" at bounding box center [675, 323] width 234 height 39
type input "sagharkalantari@ymail.com"
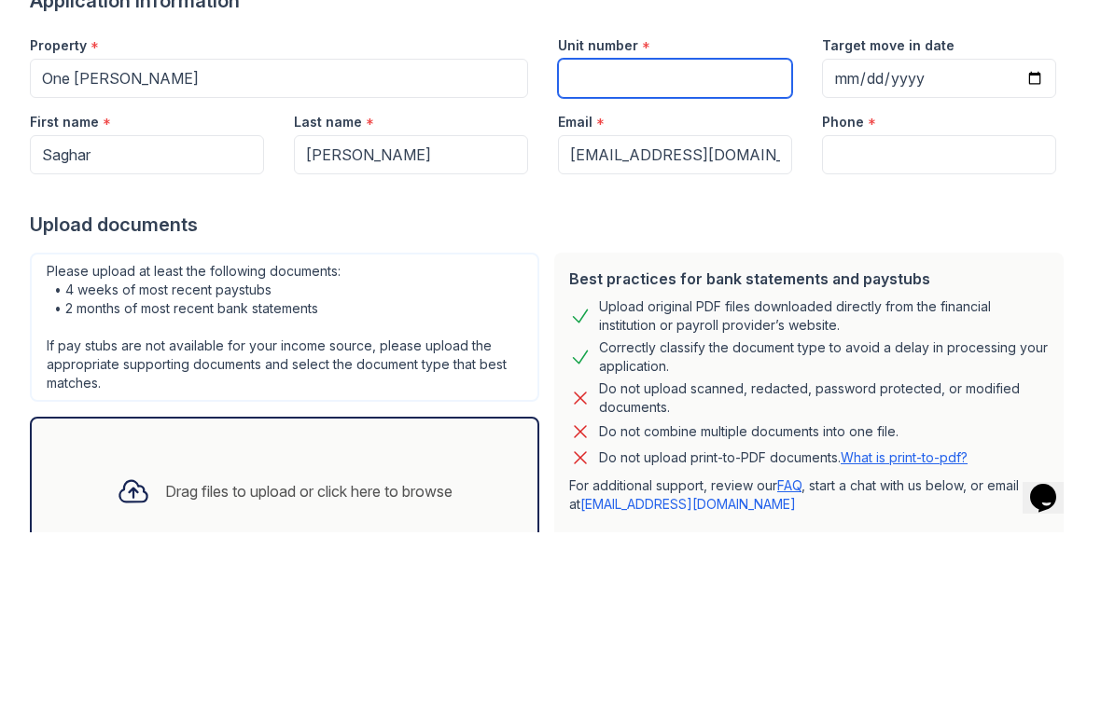
click at [594, 228] on input "Unit number" at bounding box center [675, 247] width 234 height 39
type input "513"
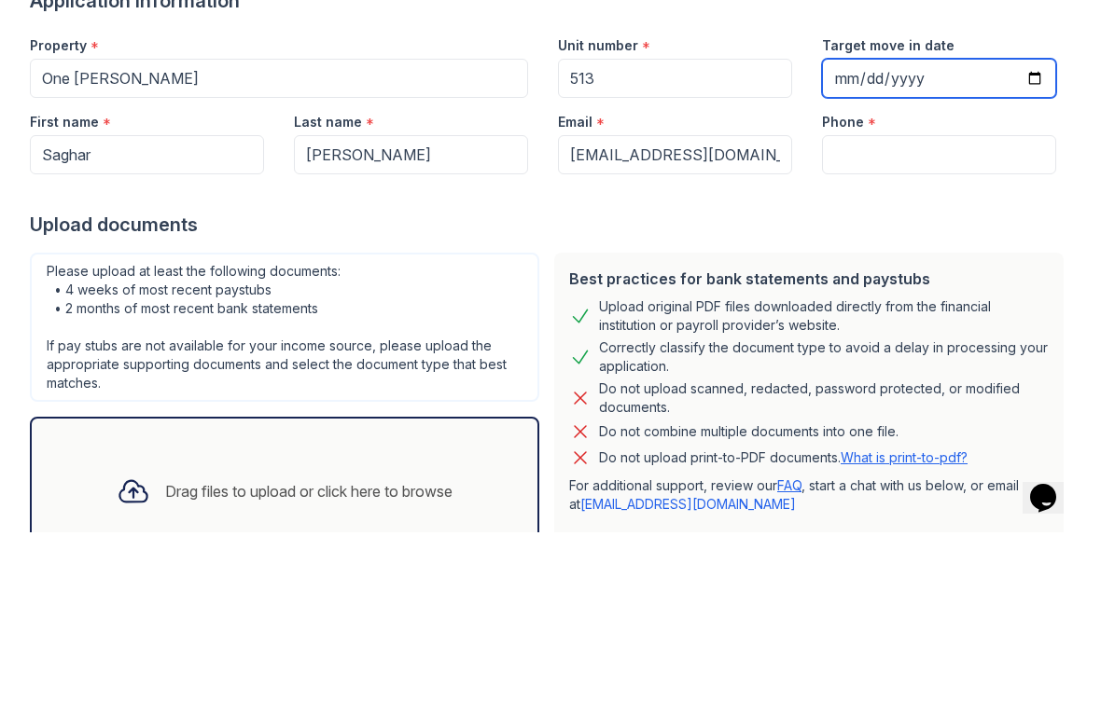
click at [962, 228] on input "Target move in date" at bounding box center [939, 247] width 234 height 39
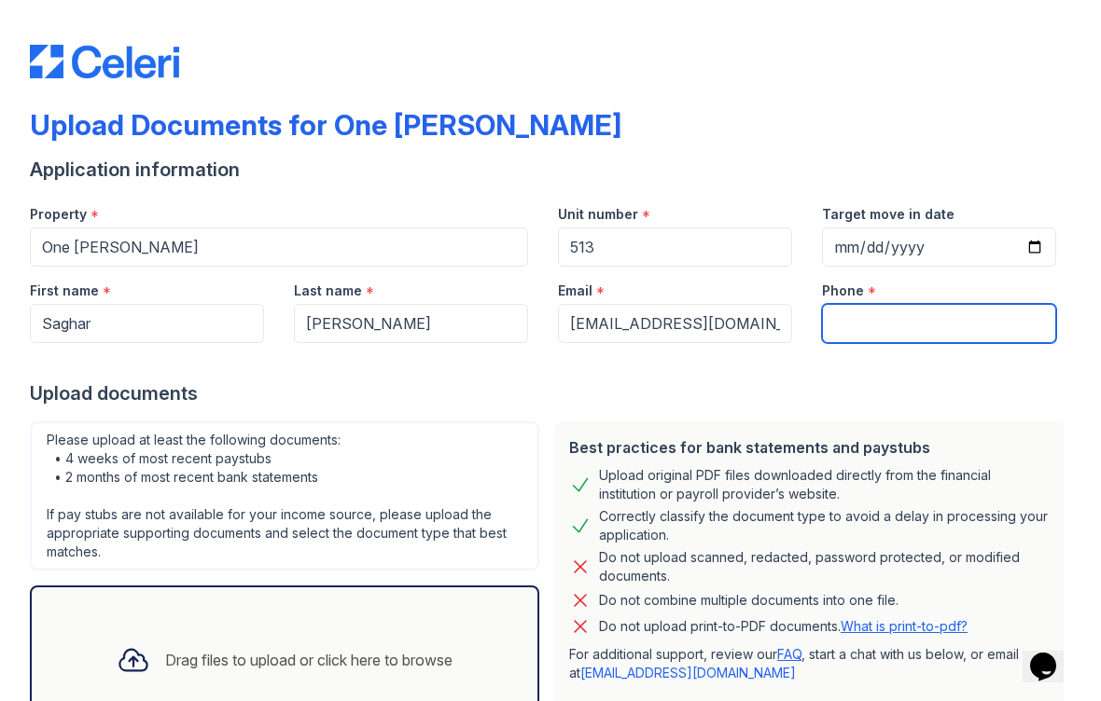
click at [855, 317] on input "Phone" at bounding box center [939, 323] width 234 height 39
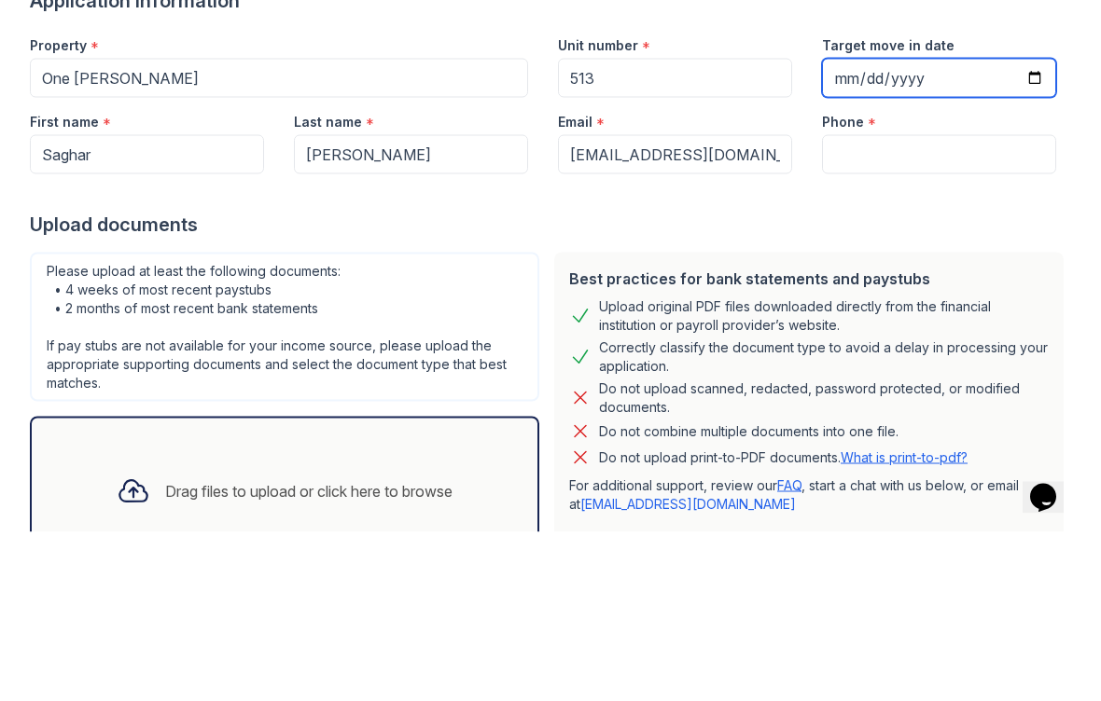
click at [909, 228] on input "2025-08-28" at bounding box center [939, 247] width 234 height 39
type input "2025-09-29"
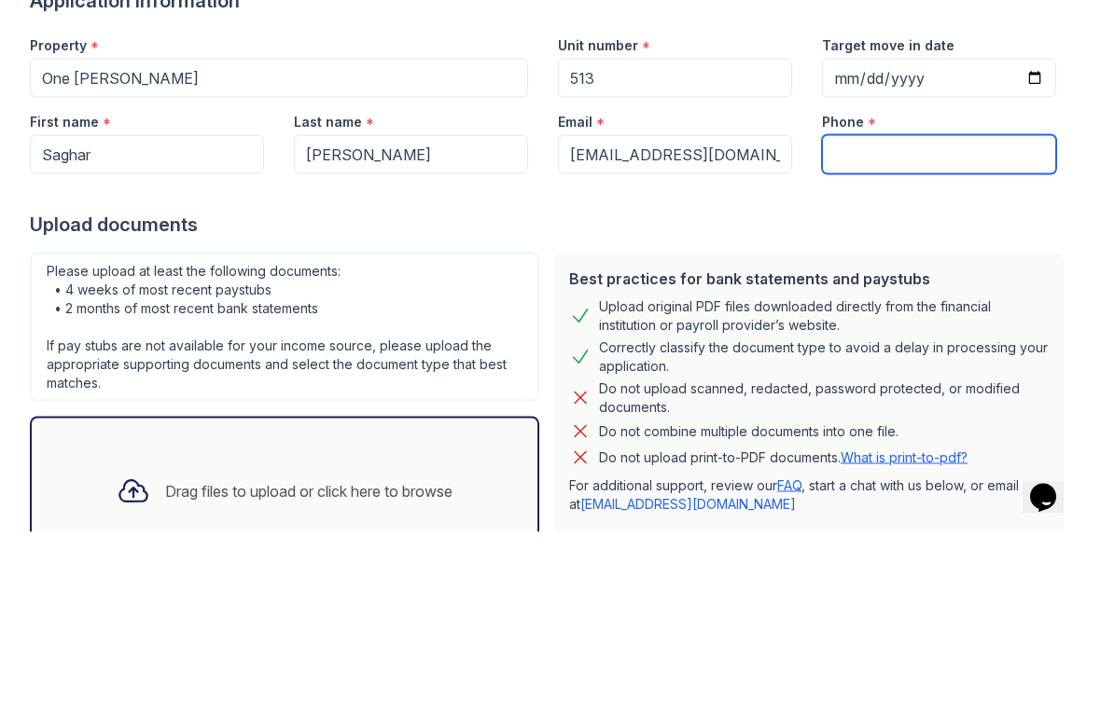
click at [848, 304] on input "Phone" at bounding box center [939, 323] width 234 height 39
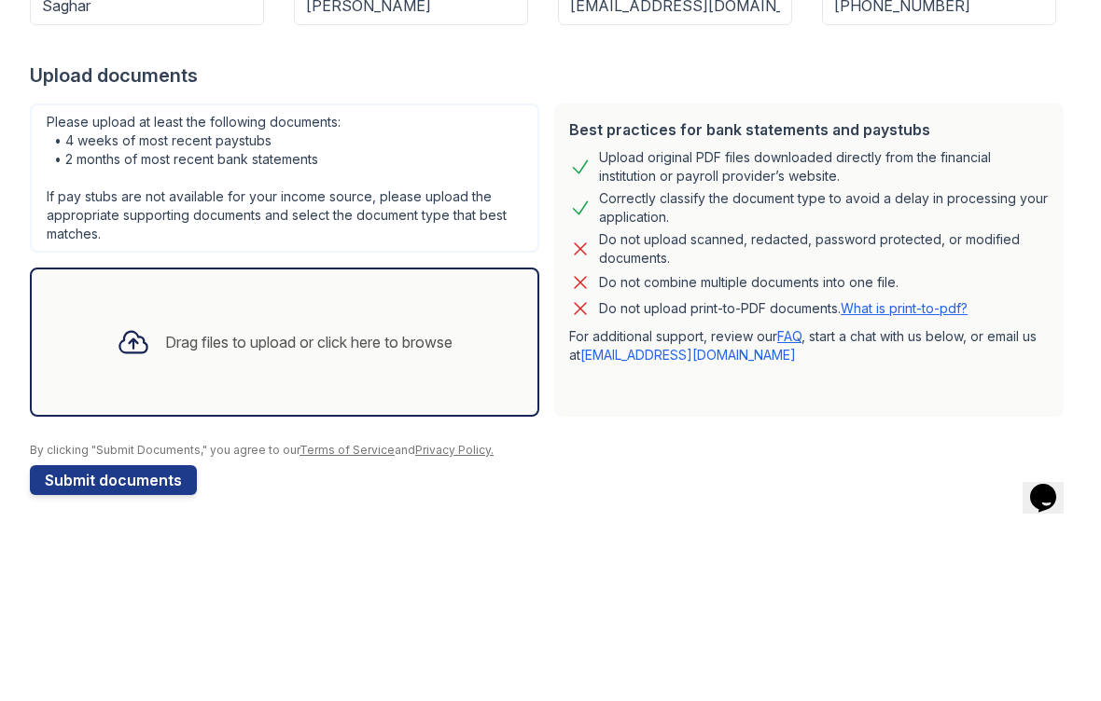
scroll to position [149, 0]
type input "+16479975656"
click at [125, 494] on icon at bounding box center [134, 511] width 34 height 34
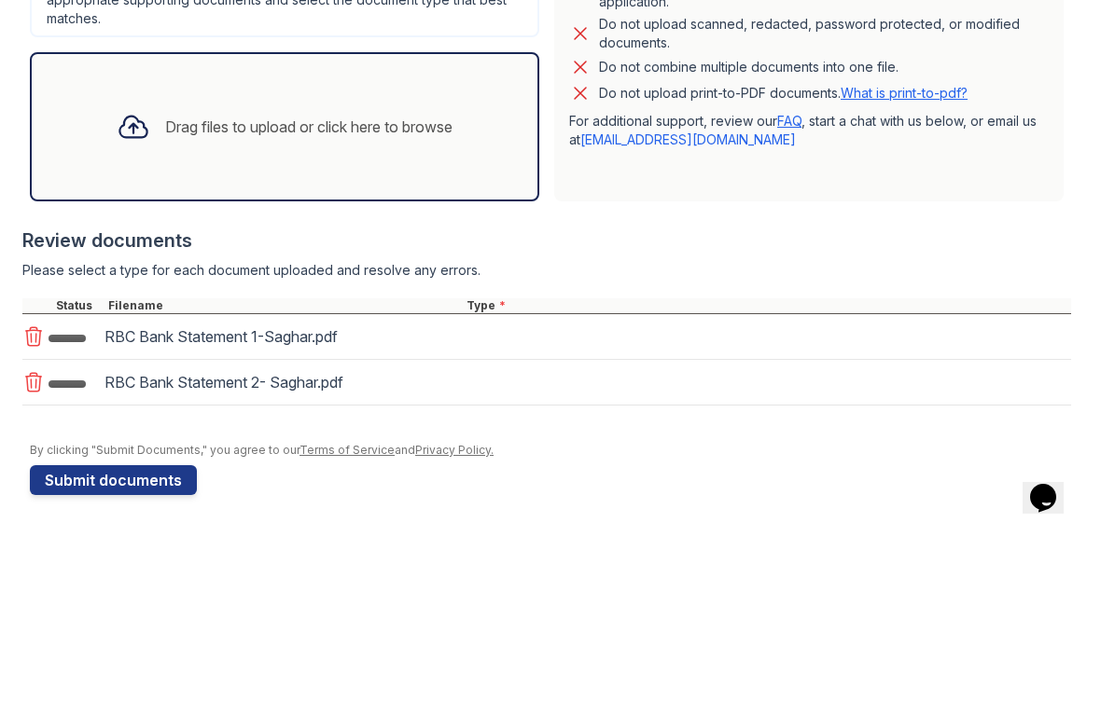
scroll to position [369, 0]
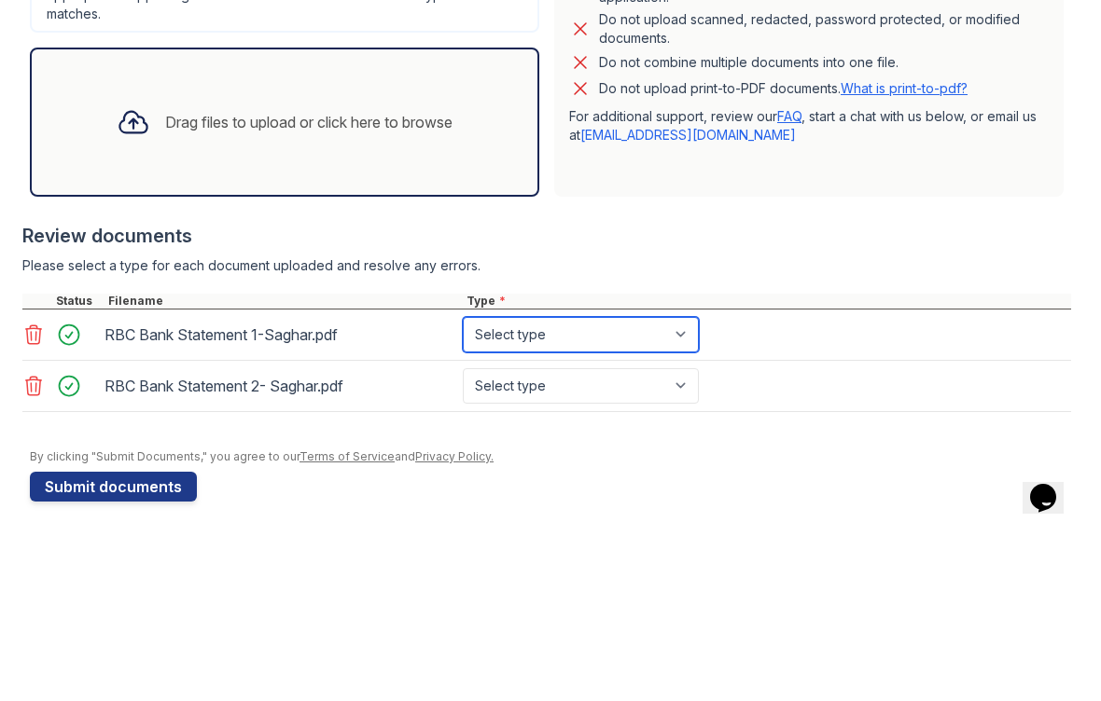
click at [513, 486] on select "Select type Paystub Bank Statement Offer Letter Tax Documents Benefit Award Let…" at bounding box center [581, 503] width 236 height 35
select select "bank_statement"
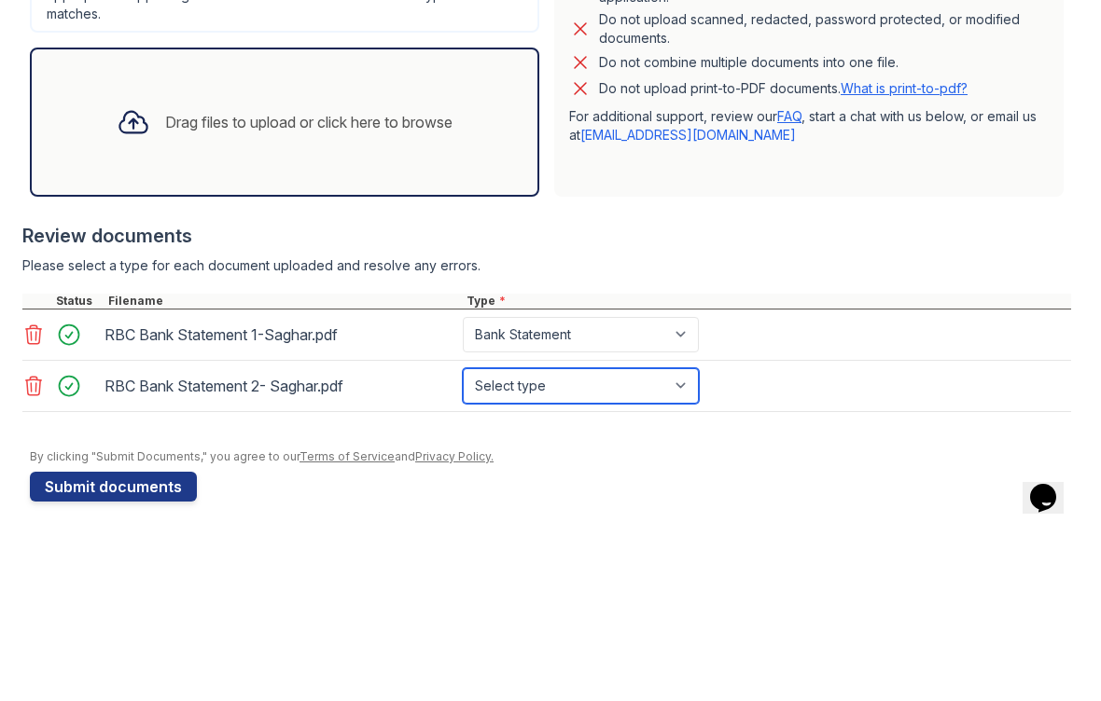
click at [505, 537] on select "Select type Paystub Bank Statement Offer Letter Tax Documents Benefit Award Let…" at bounding box center [581, 554] width 236 height 35
select select "bank_statement"
click at [117, 274] on icon at bounding box center [134, 291] width 34 height 34
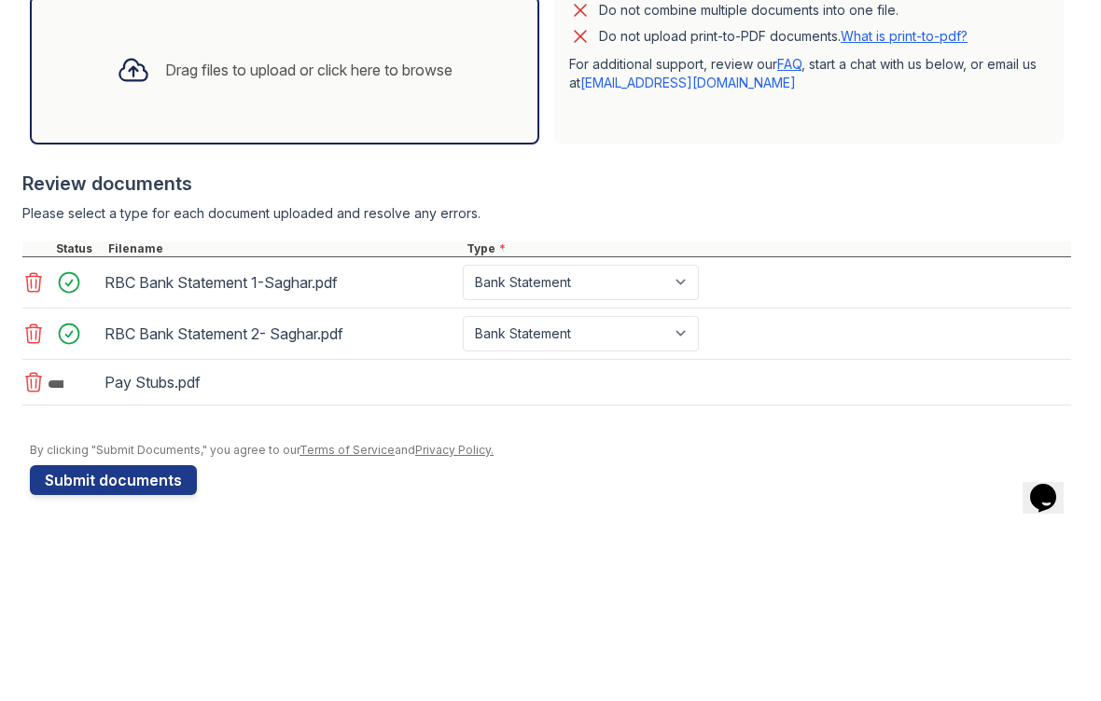
scroll to position [422, 0]
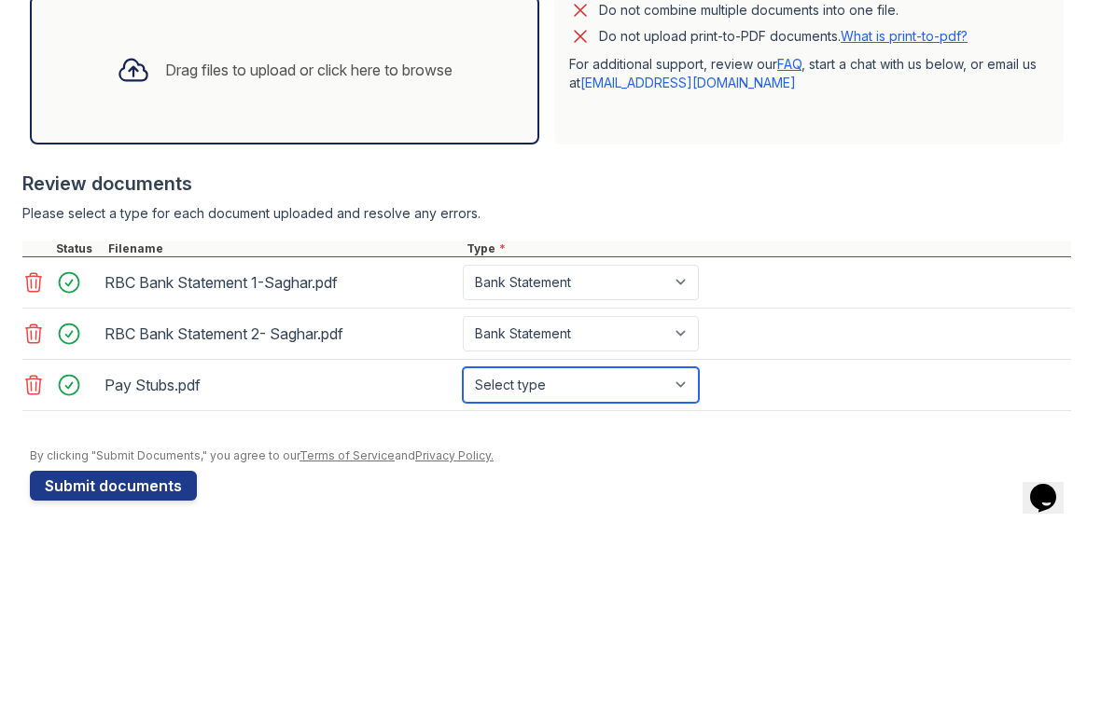
click at [514, 536] on select "Select type Paystub Bank Statement Offer Letter Tax Documents Benefit Award Let…" at bounding box center [581, 553] width 236 height 35
select select "other"
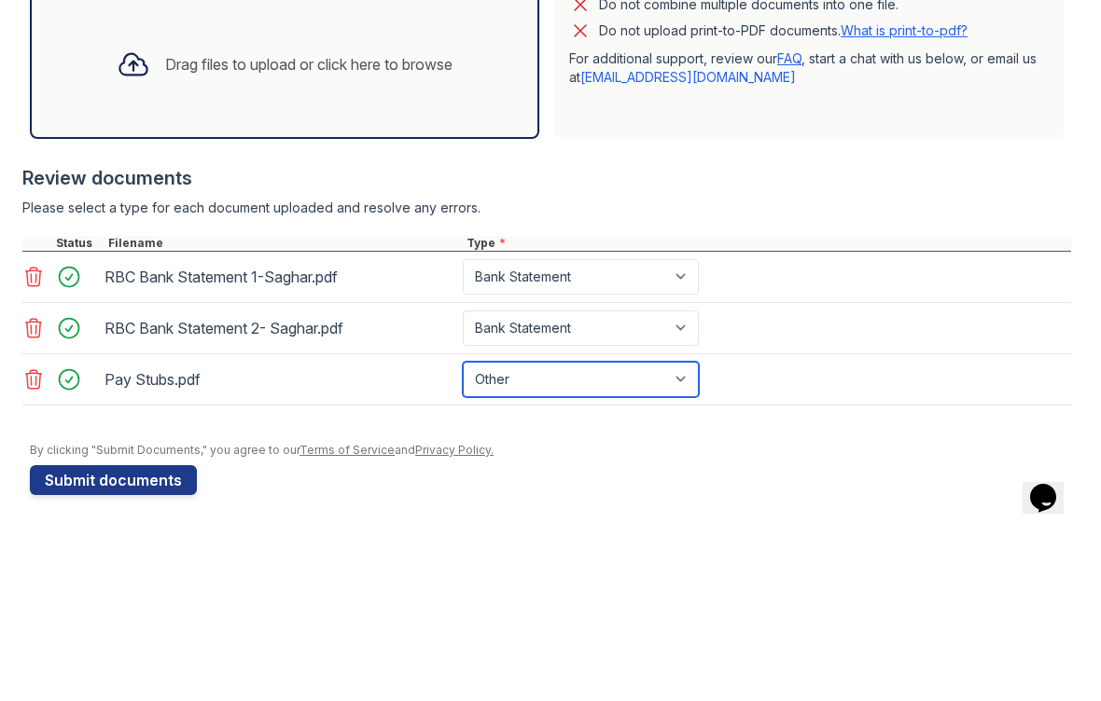
scroll to position [427, 0]
click at [118, 634] on button "Submit documents" at bounding box center [113, 649] width 167 height 30
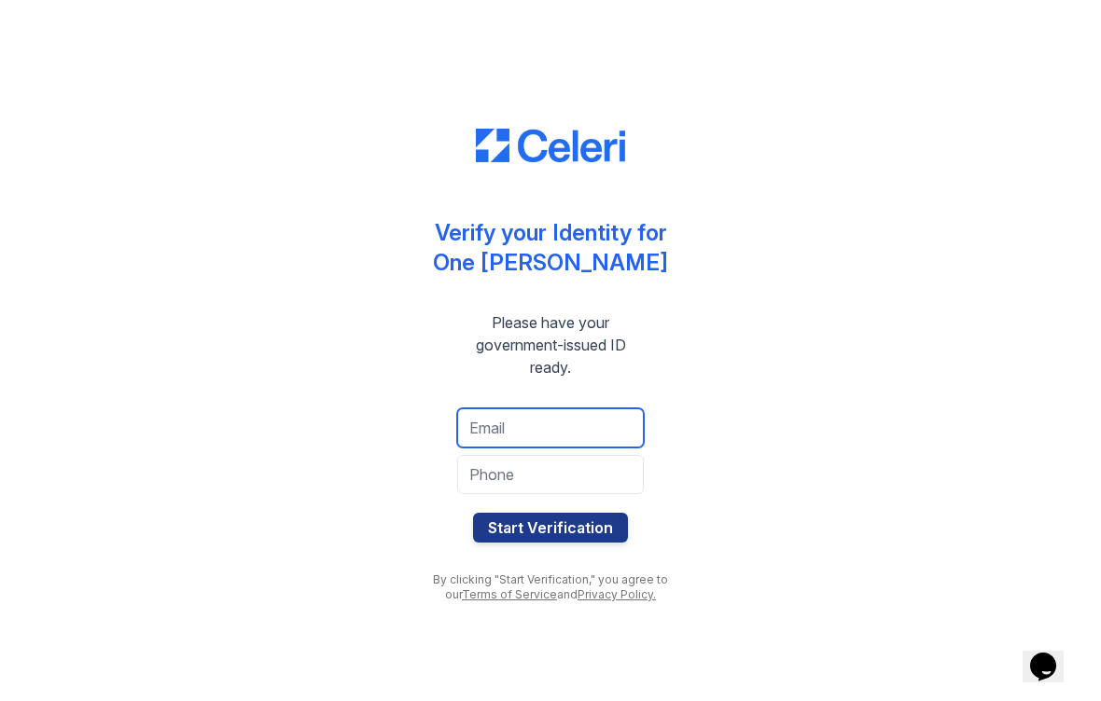
click at [510, 423] on input "email" at bounding box center [550, 427] width 187 height 39
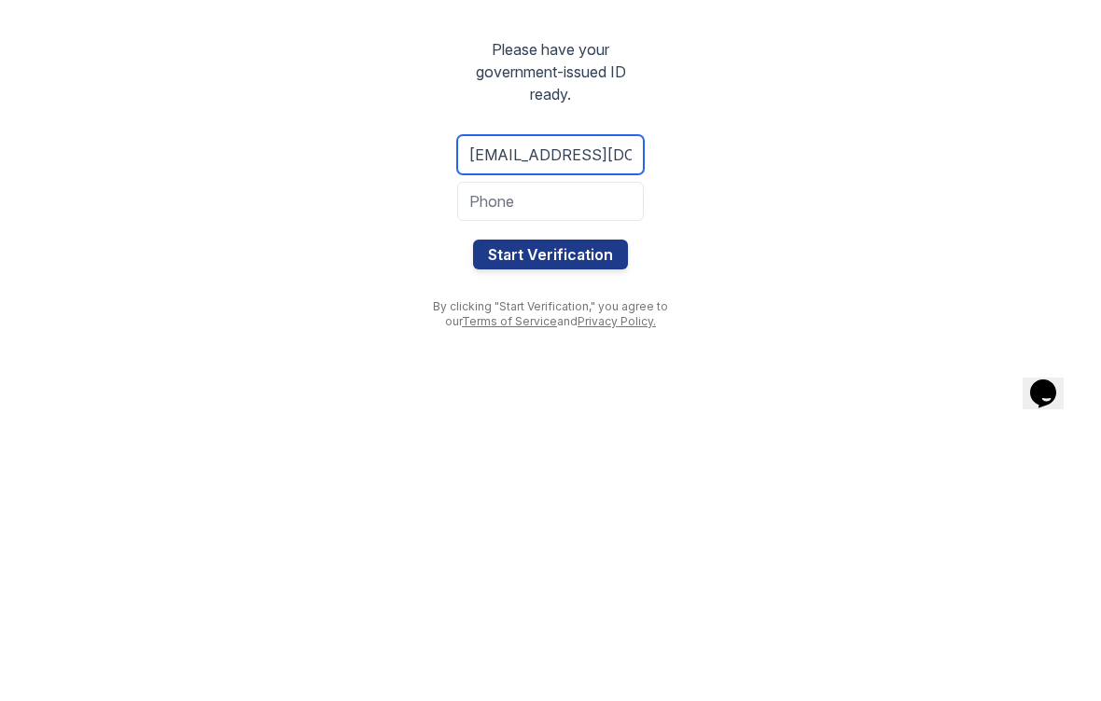
type input "[EMAIL_ADDRESS][DOMAIN_NAME]"
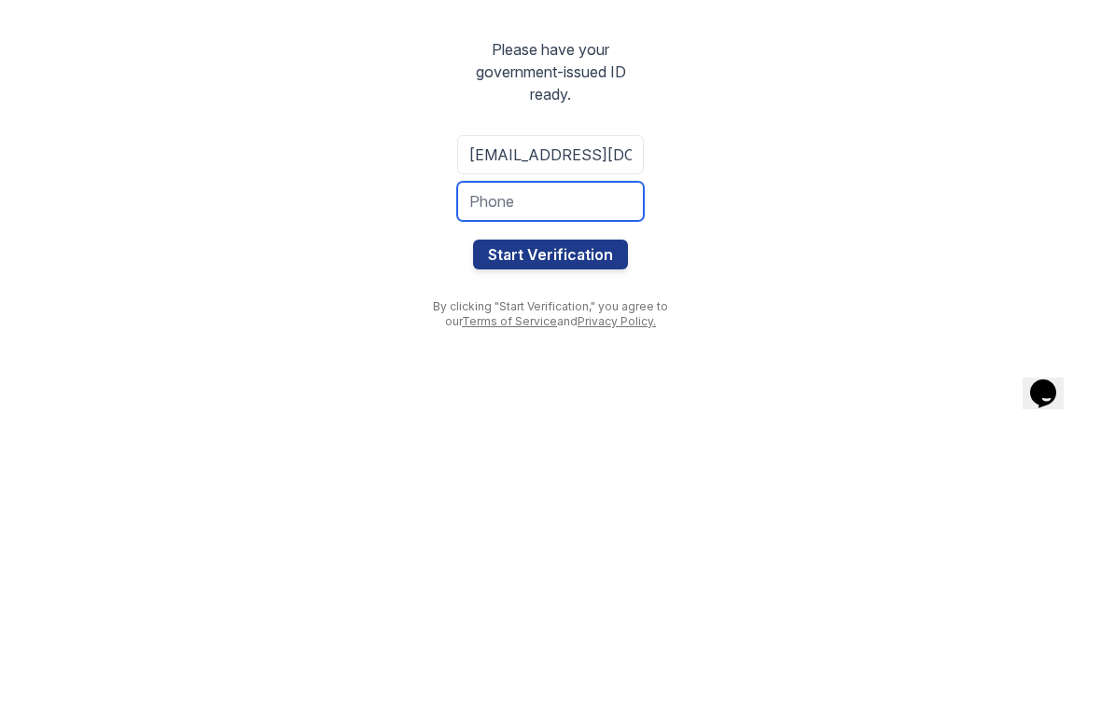
click at [492, 455] on input "tel" at bounding box center [550, 474] width 187 height 39
type input "6478670051"
click at [500, 513] on button "Start Verification" at bounding box center [550, 528] width 155 height 30
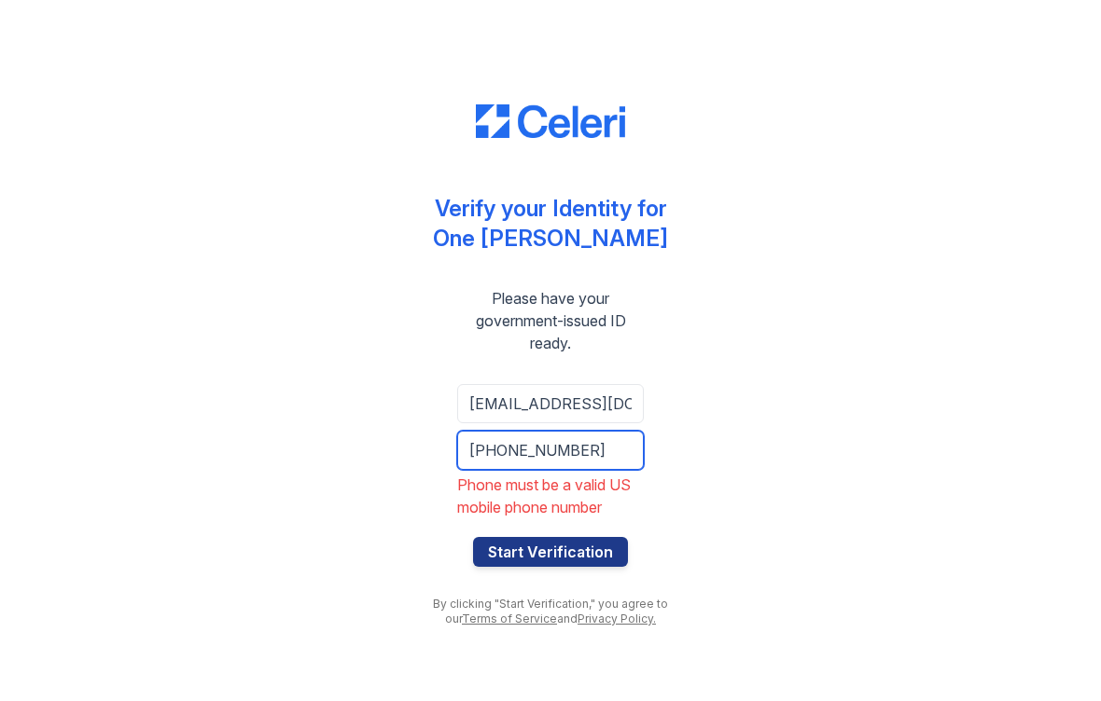
click at [485, 444] on input "[PHONE_NUMBER]" at bounding box center [550, 450] width 187 height 39
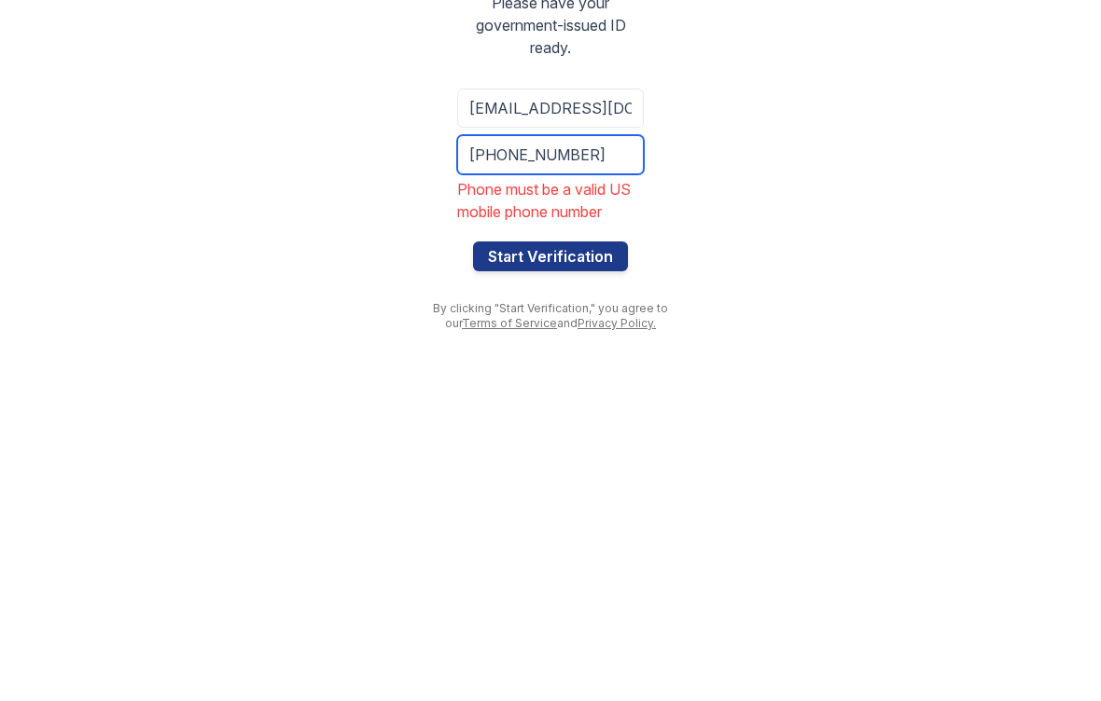
type input "[PHONE_NUMBER]"
click at [502, 537] on button "Start Verification" at bounding box center [550, 552] width 155 height 30
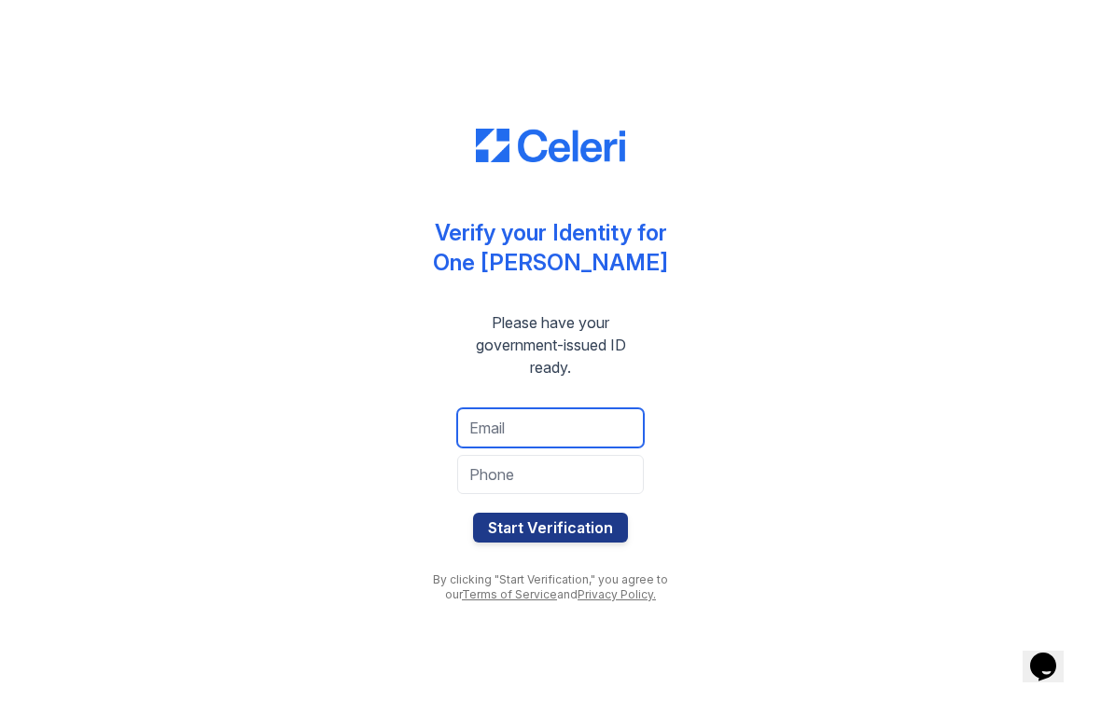
click at [482, 433] on input "email" at bounding box center [550, 427] width 187 height 39
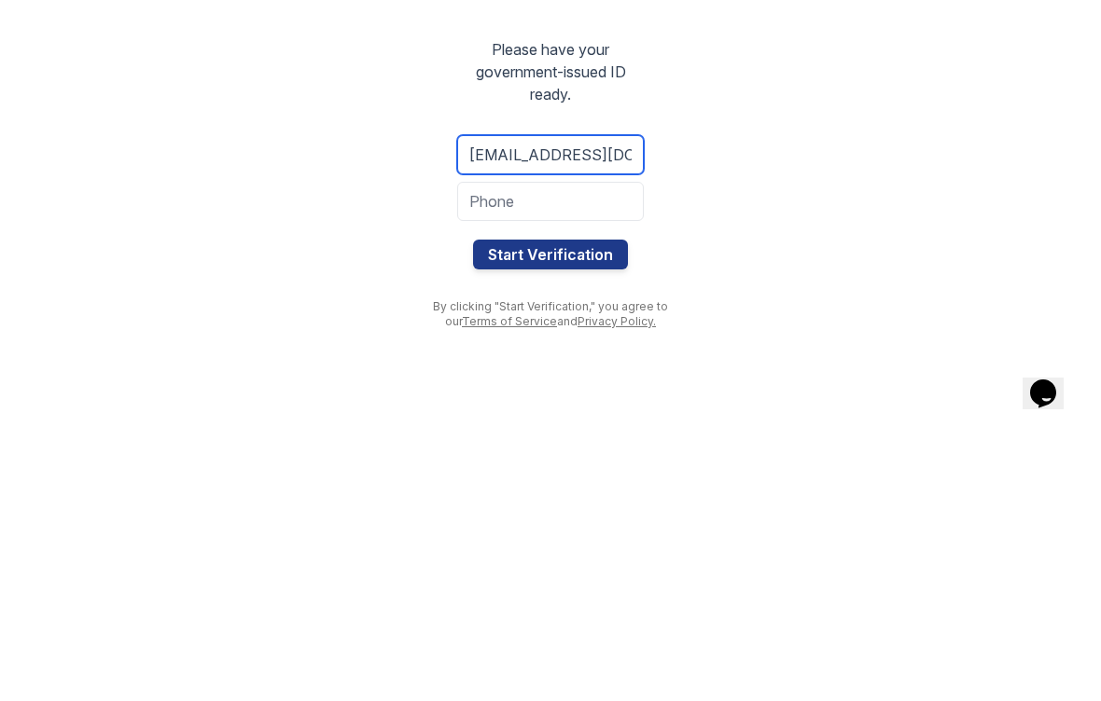
type input "sagharkalantari@ymail.com"
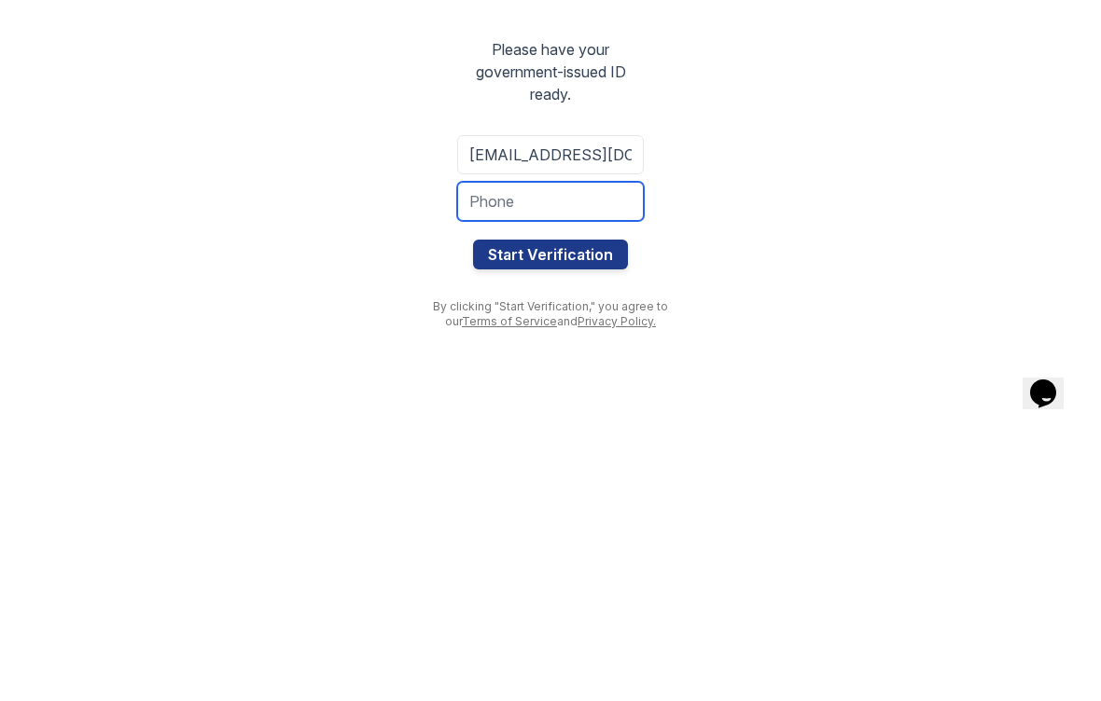
click at [497, 455] on input "tel" at bounding box center [550, 474] width 187 height 39
type input "6"
type input "~"
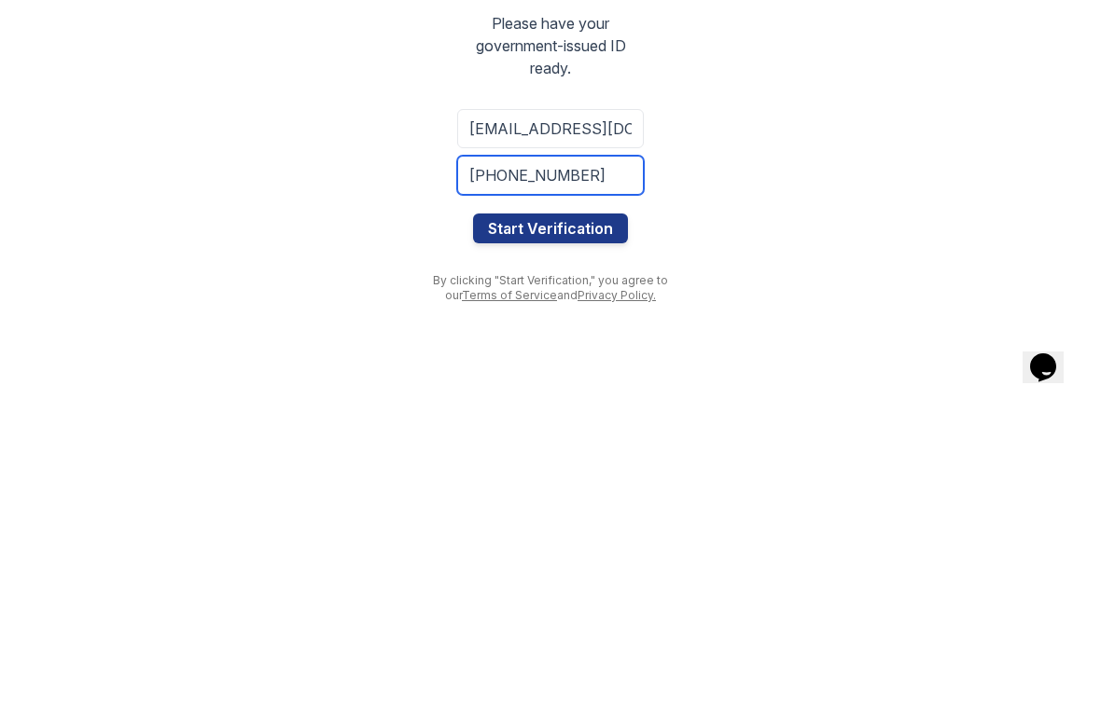
click at [466, 455] on input "+6479975656" at bounding box center [550, 474] width 187 height 39
click at [475, 455] on input "+6479975656" at bounding box center [550, 474] width 187 height 39
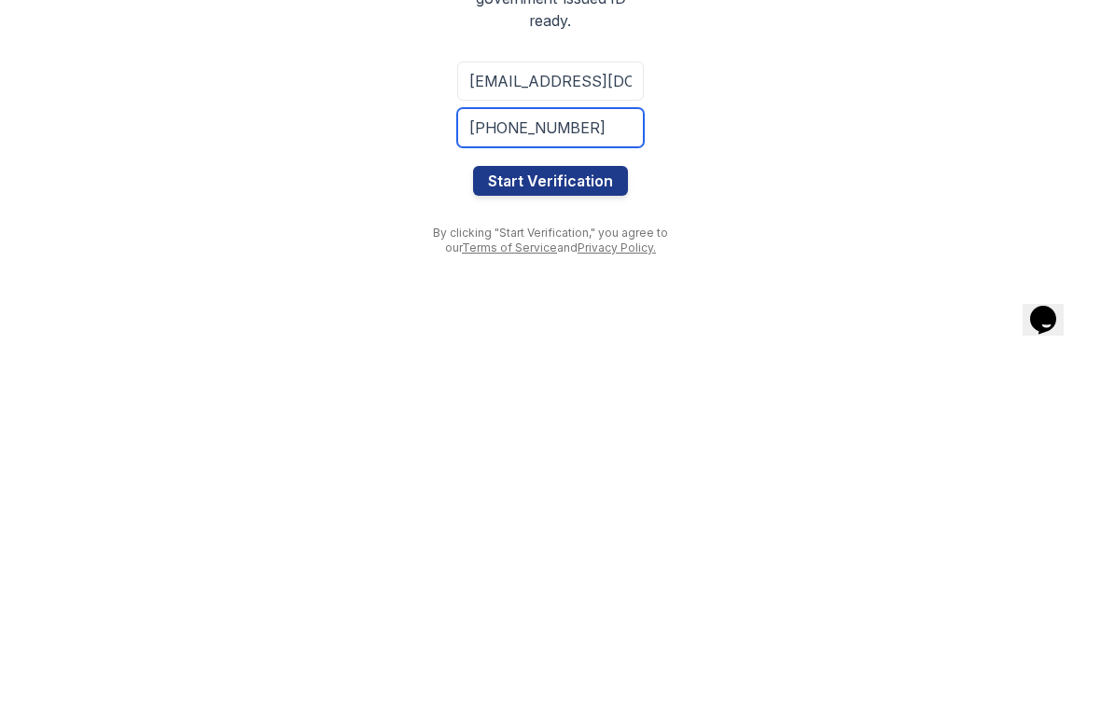
type input "+16479975656"
click at [503, 513] on button "Start Verification" at bounding box center [550, 528] width 155 height 30
